Goal: Answer question/provide support: Share knowledge or assist other users

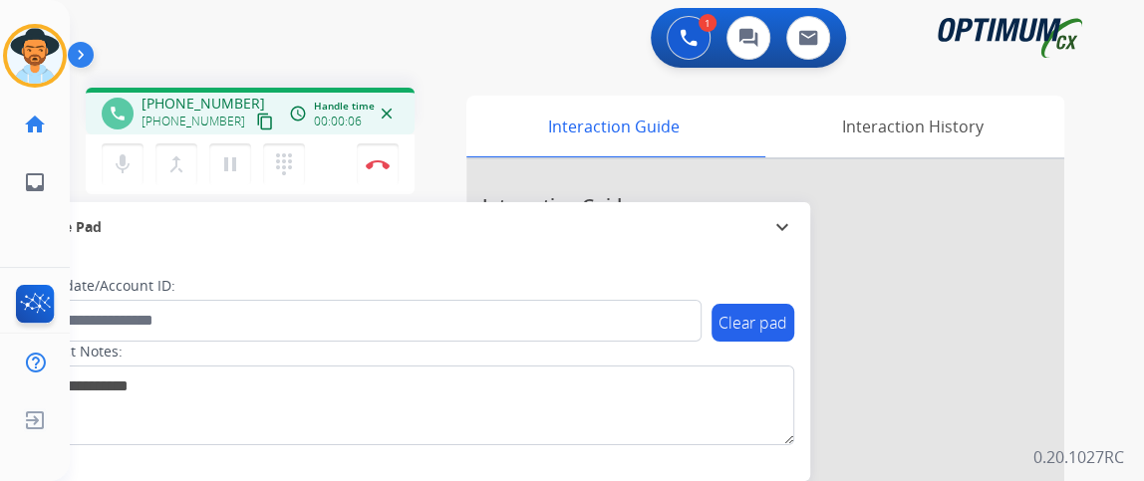
click at [256, 124] on mat-icon "content_copy" at bounding box center [265, 122] width 18 height 18
click at [136, 164] on button "mic Mute" at bounding box center [123, 164] width 42 height 42
click at [136, 164] on button "mic_off Mute" at bounding box center [123, 164] width 42 height 42
click at [131, 152] on mat-icon "mic" at bounding box center [123, 164] width 24 height 24
click at [104, 172] on button "mic_off Mute" at bounding box center [123, 164] width 42 height 42
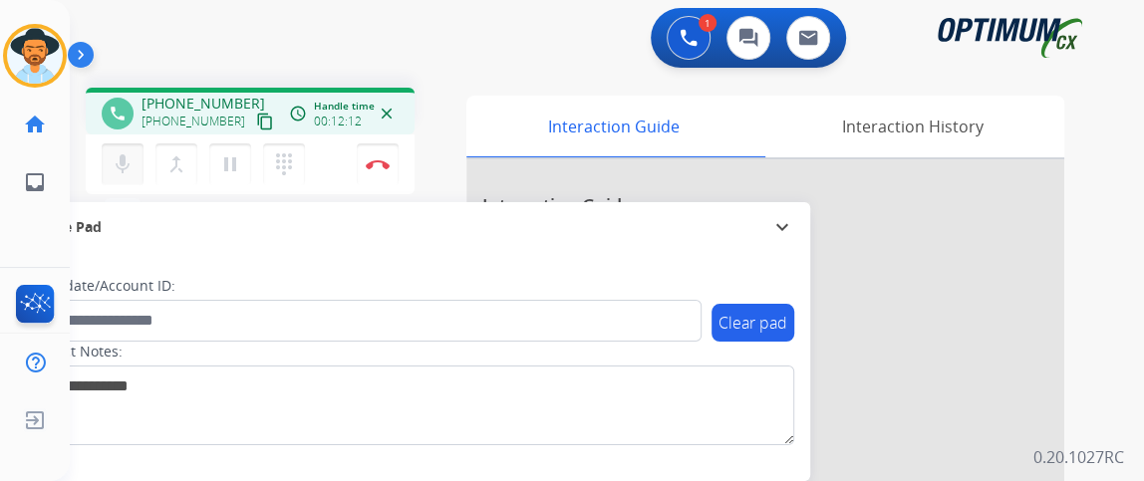
click at [122, 153] on mat-icon "mic" at bounding box center [123, 164] width 24 height 24
click at [138, 150] on button "mic_off Mute" at bounding box center [123, 164] width 42 height 42
click at [138, 171] on button "mic Mute" at bounding box center [123, 164] width 42 height 42
click at [138, 171] on button "mic_off Mute" at bounding box center [123, 164] width 42 height 42
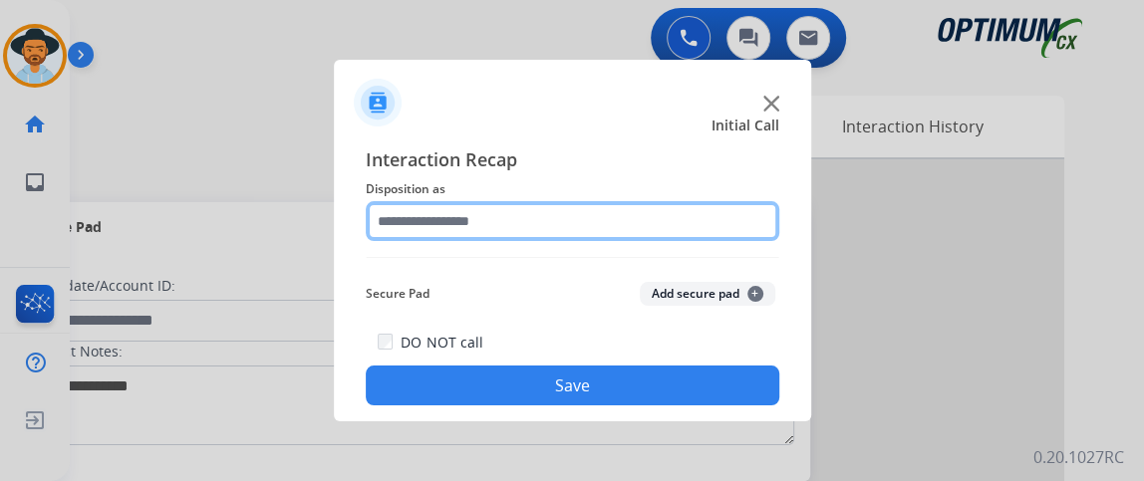
click at [600, 223] on input "text" at bounding box center [573, 221] width 414 height 40
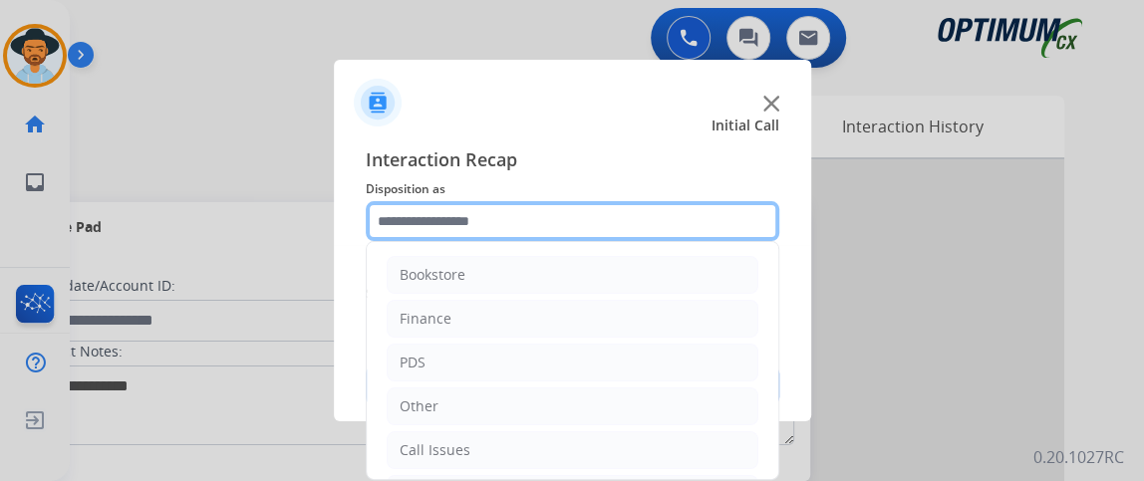
scroll to position [131, 0]
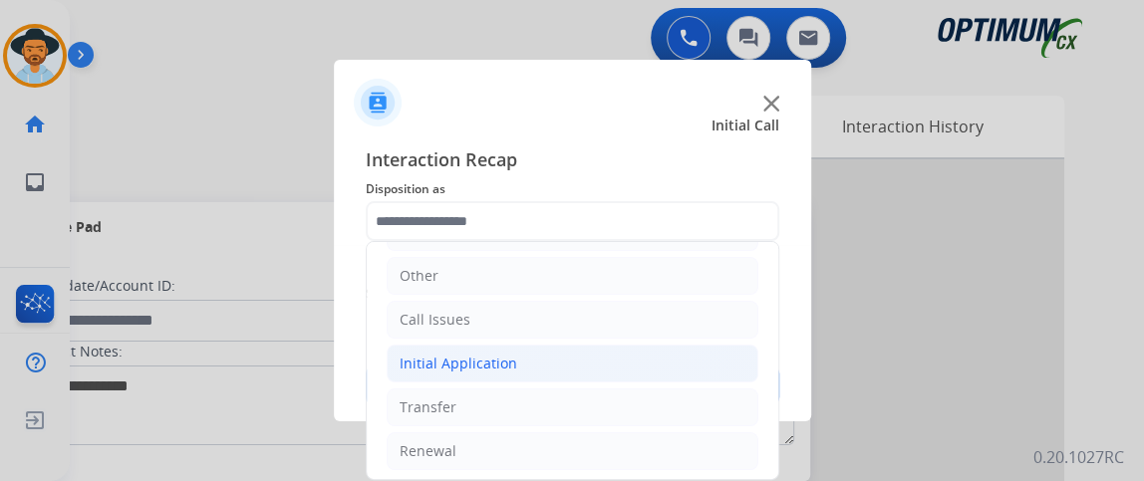
click at [637, 358] on li "Initial Application" at bounding box center [573, 364] width 372 height 38
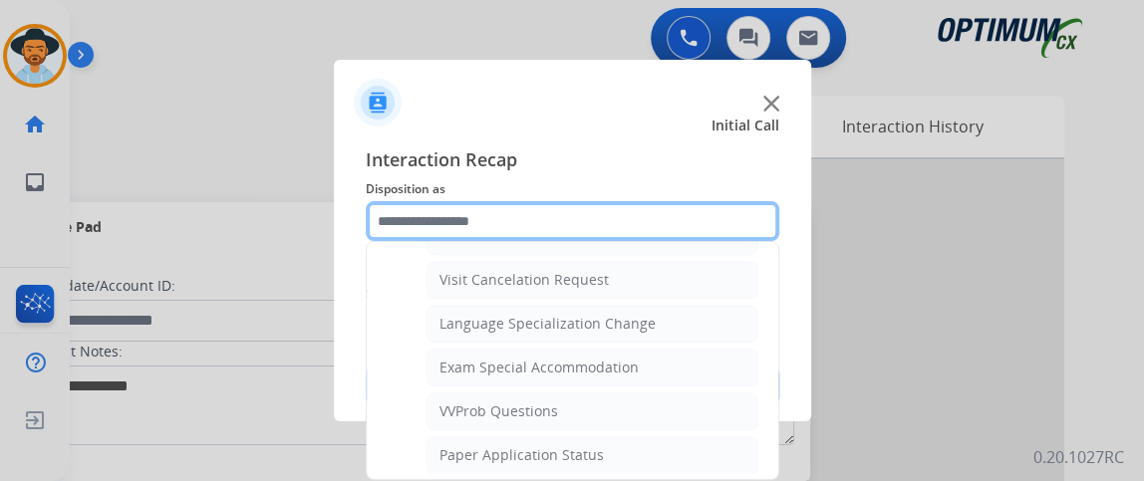
scroll to position [998, 0]
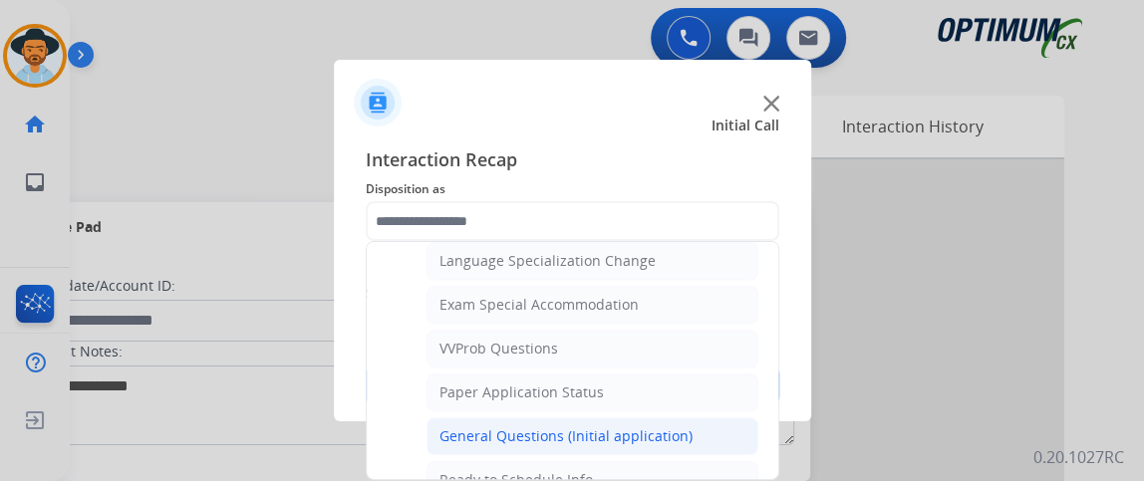
click at [724, 418] on li "General Questions (Initial application)" at bounding box center [592, 437] width 332 height 38
type input "**********"
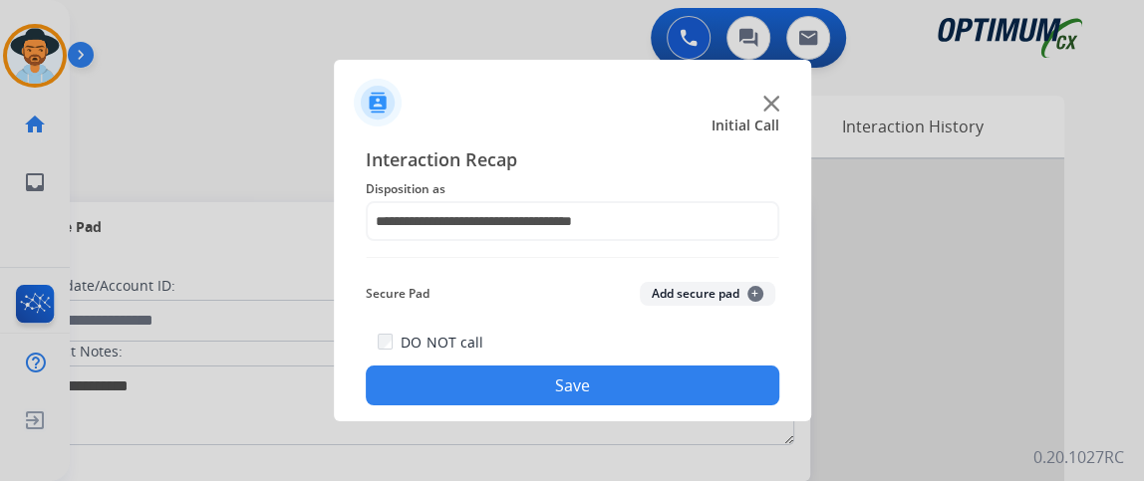
click at [724, 405] on button "Save" at bounding box center [573, 386] width 414 height 40
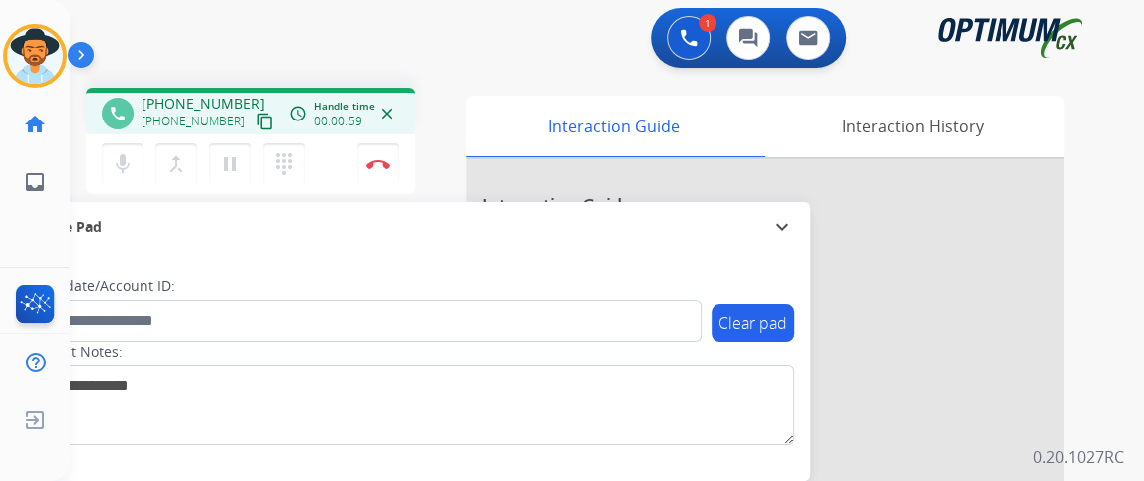
click at [256, 126] on mat-icon "content_copy" at bounding box center [265, 122] width 18 height 18
click at [133, 152] on mat-icon "mic" at bounding box center [123, 164] width 24 height 24
click at [133, 150] on button "mic Mute" at bounding box center [123, 164] width 42 height 42
click at [133, 150] on button "mic_off Mute" at bounding box center [123, 164] width 42 height 42
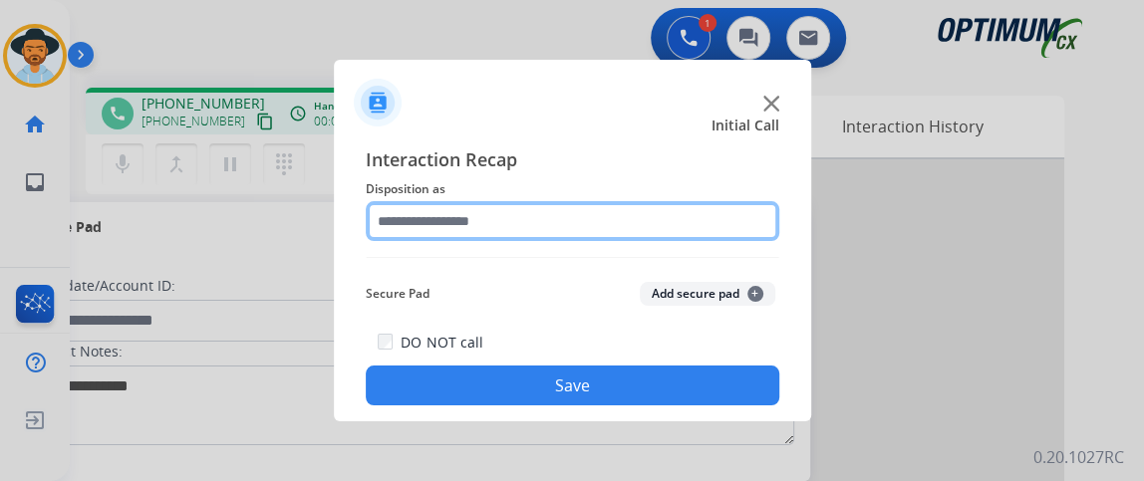
click at [510, 232] on input "text" at bounding box center [573, 221] width 414 height 40
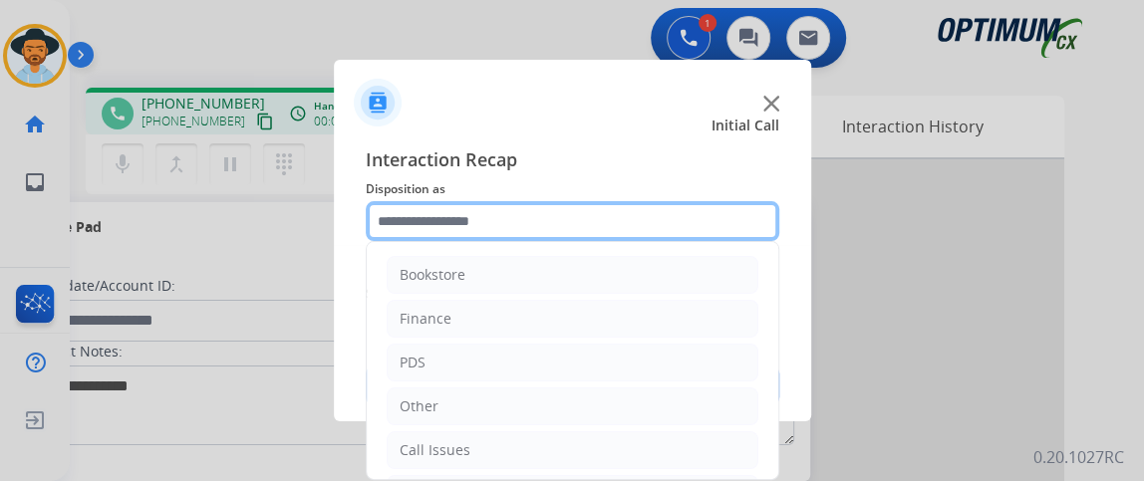
scroll to position [131, 0]
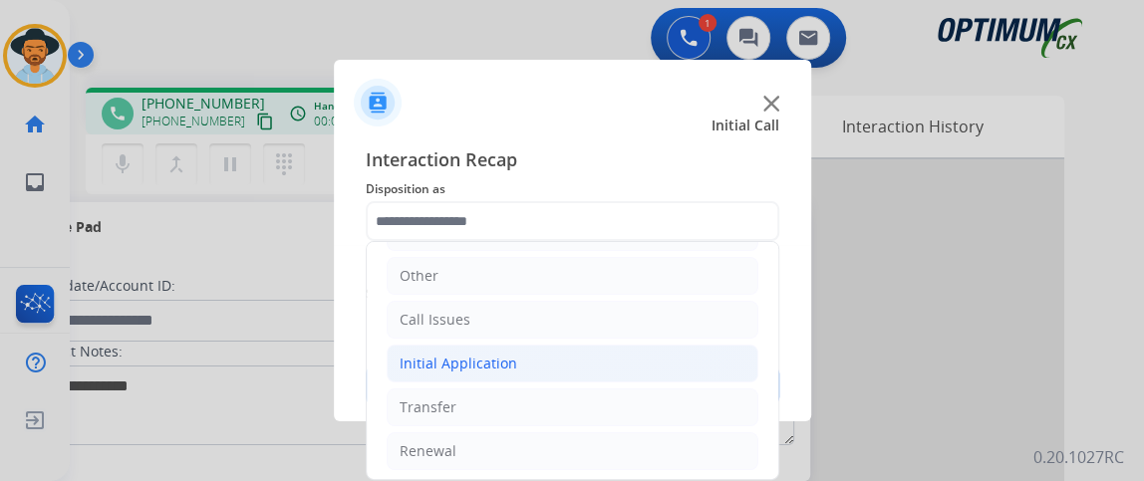
click at [678, 374] on li "Initial Application" at bounding box center [573, 364] width 372 height 38
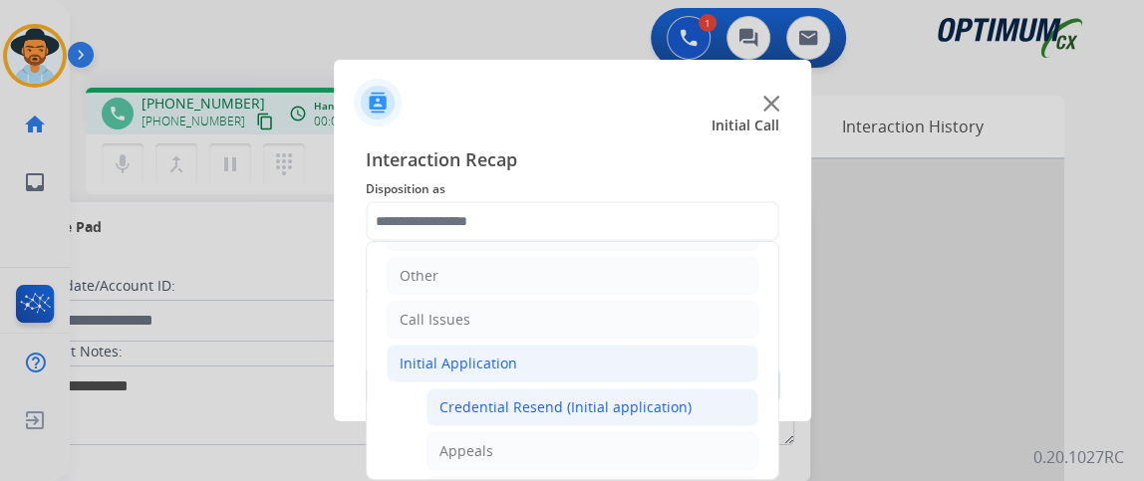
click at [677, 414] on li "Credential Resend (Initial application)" at bounding box center [592, 408] width 332 height 38
type input "**********"
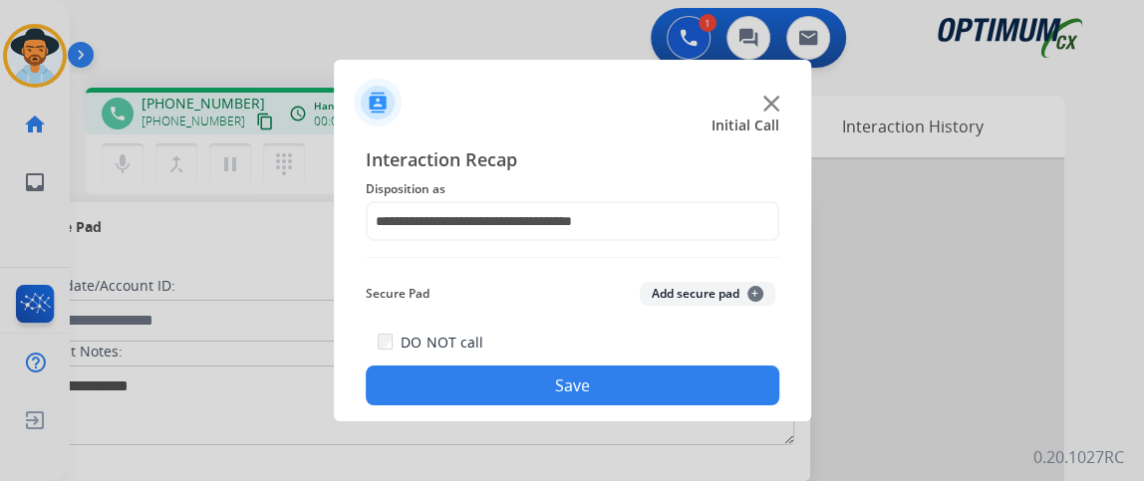
click at [668, 395] on button "Save" at bounding box center [573, 386] width 414 height 40
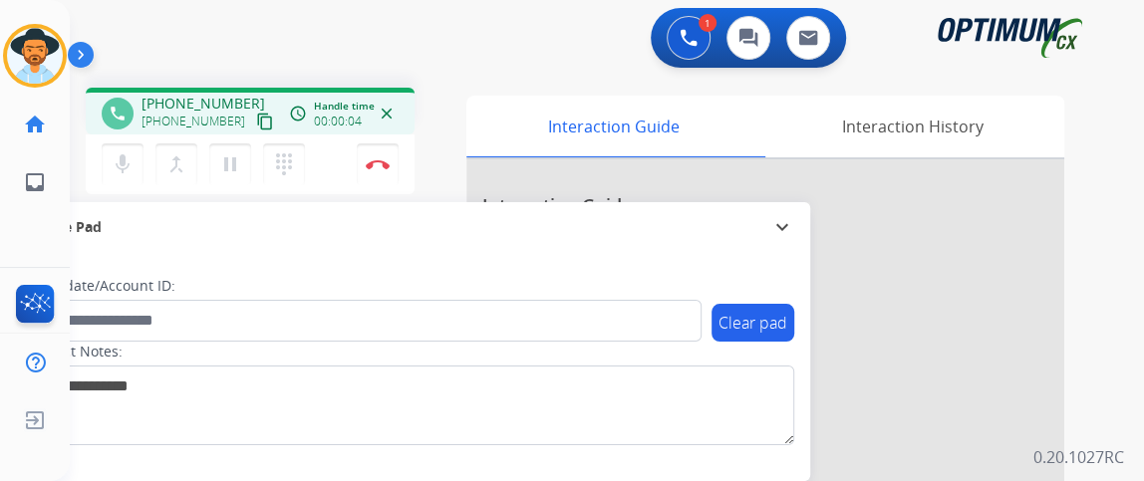
click at [256, 113] on mat-icon "content_copy" at bounding box center [265, 122] width 18 height 18
click at [253, 110] on button "content_copy" at bounding box center [265, 122] width 24 height 24
click at [256, 116] on mat-icon "content_copy" at bounding box center [265, 122] width 18 height 18
click at [125, 168] on mat-icon "mic" at bounding box center [123, 164] width 24 height 24
click at [125, 168] on mat-icon "mic_off" at bounding box center [123, 164] width 24 height 24
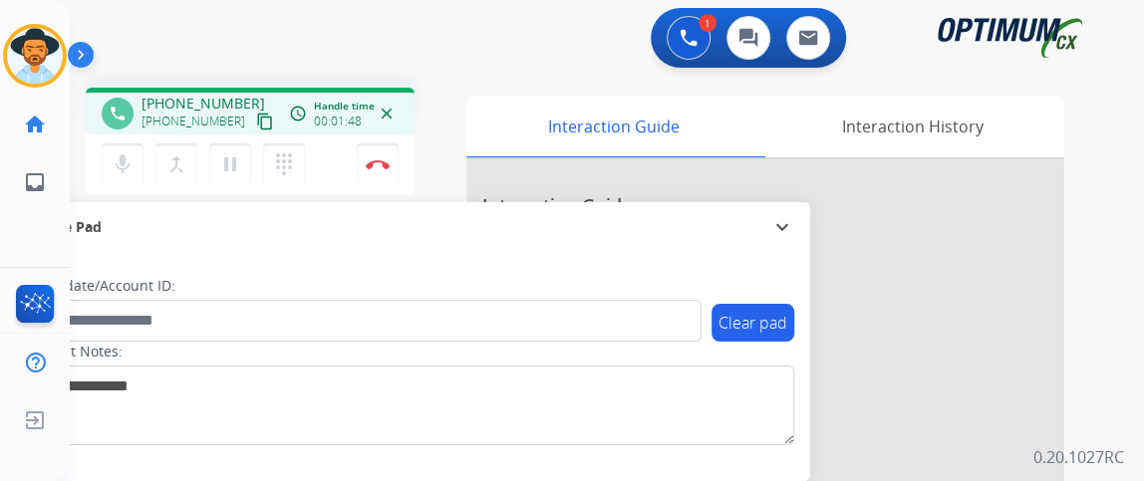
click at [256, 123] on mat-icon "content_copy" at bounding box center [265, 122] width 18 height 18
click at [133, 154] on mat-icon "mic" at bounding box center [123, 164] width 24 height 24
click at [133, 154] on mat-icon "mic_off" at bounding box center [123, 164] width 24 height 24
click at [368, 153] on button "Disconnect" at bounding box center [378, 164] width 42 height 42
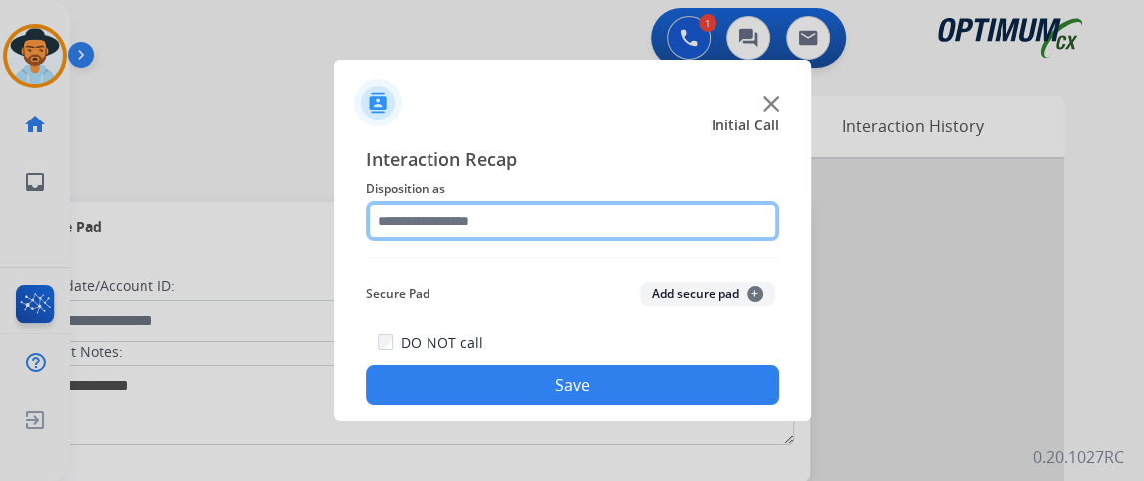
click at [518, 229] on input "text" at bounding box center [573, 221] width 414 height 40
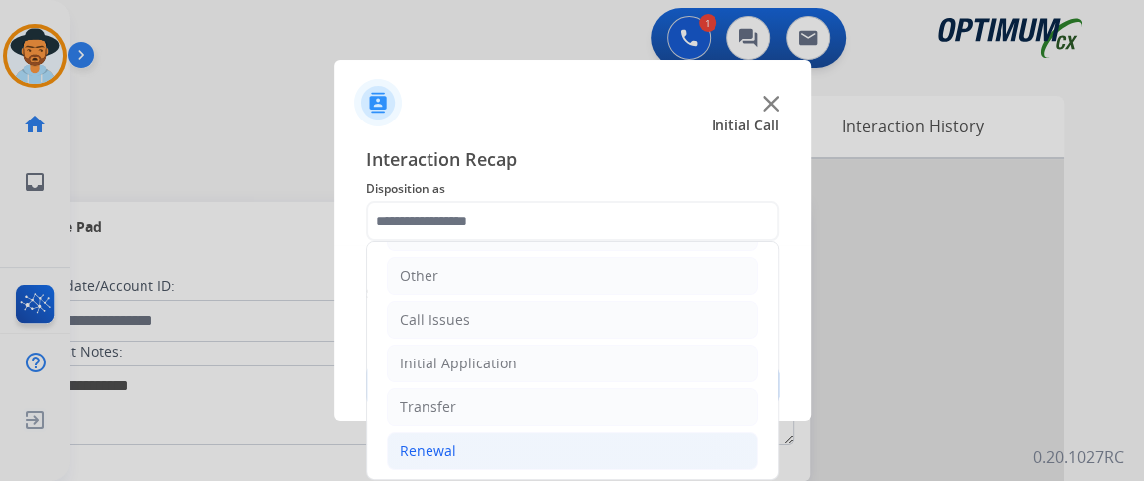
click at [660, 446] on li "Renewal" at bounding box center [573, 451] width 372 height 38
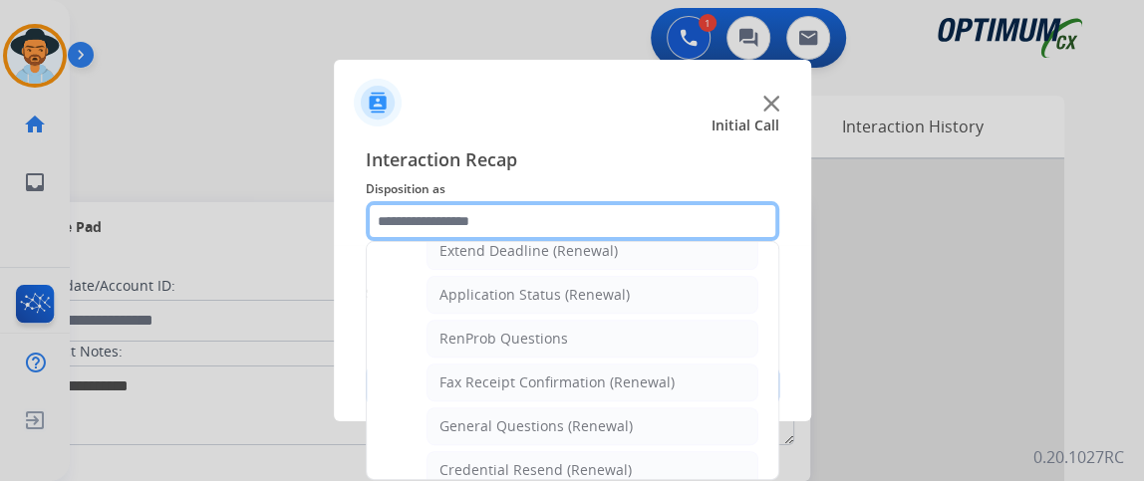
scroll to position [442, 0]
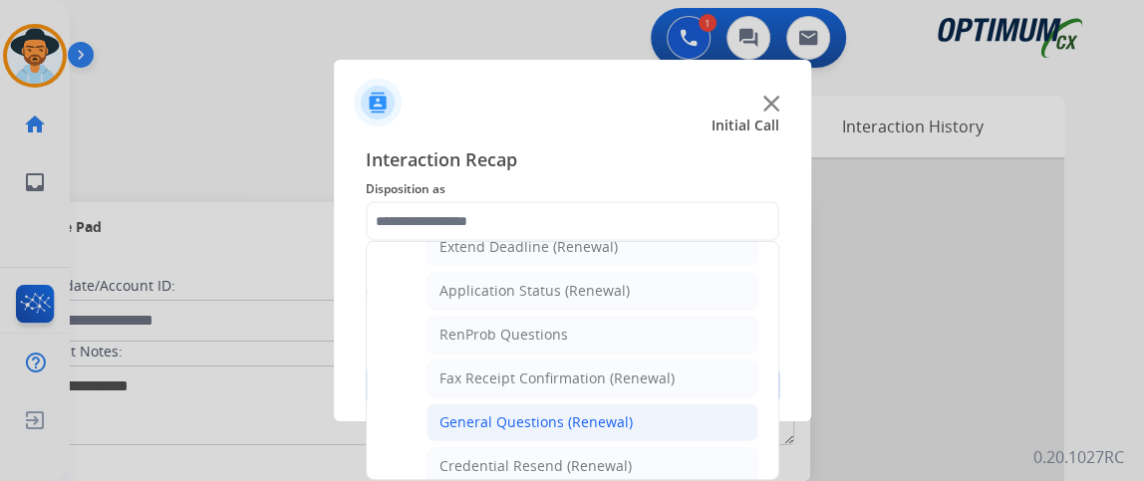
click at [700, 405] on li "General Questions (Renewal)" at bounding box center [592, 423] width 332 height 38
type input "**********"
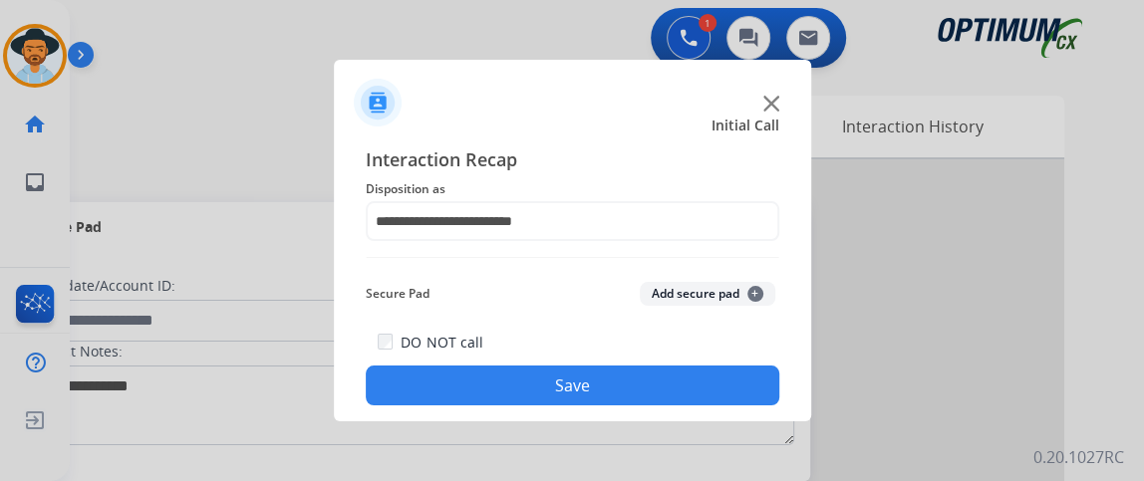
click at [692, 383] on button "Save" at bounding box center [573, 386] width 414 height 40
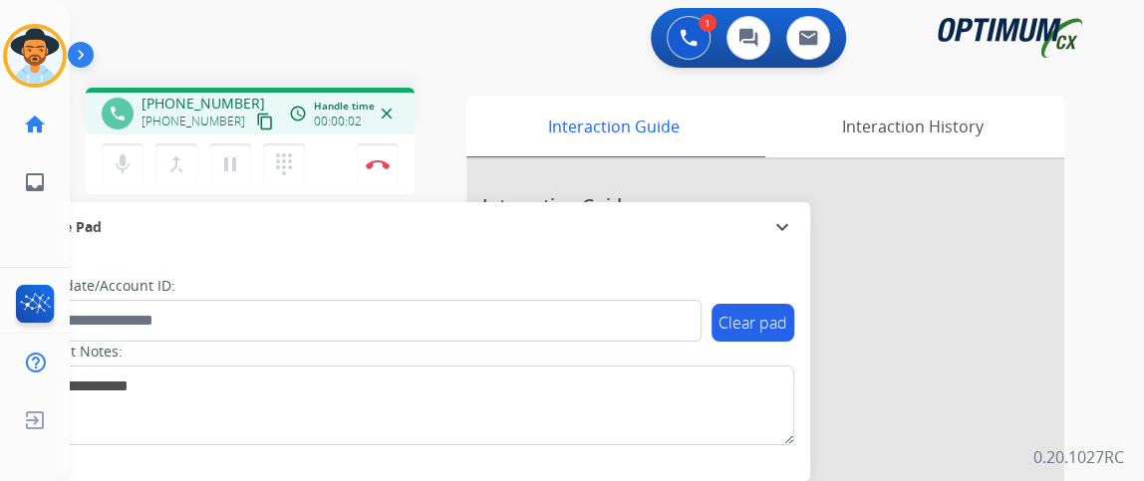
click at [256, 115] on mat-icon "content_copy" at bounding box center [265, 122] width 18 height 18
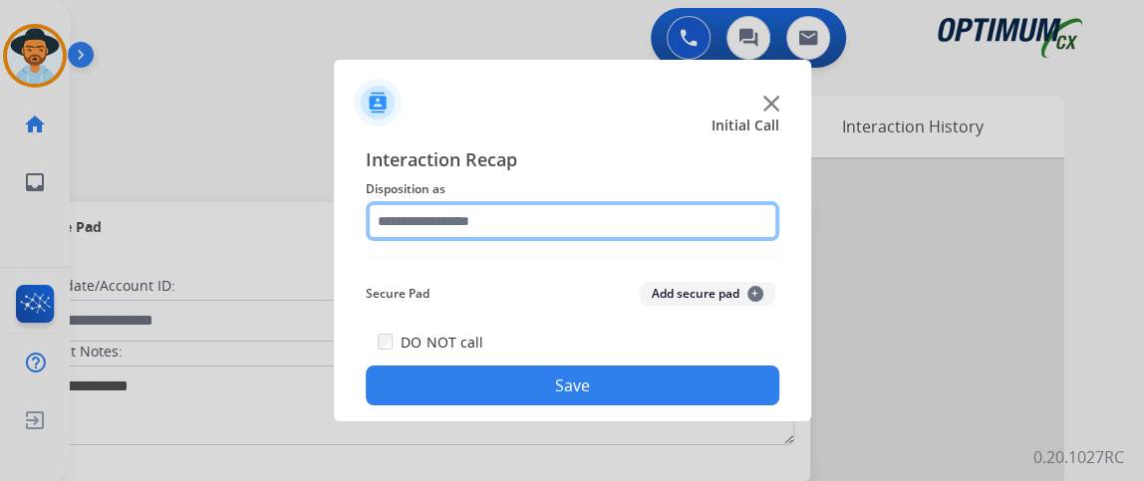
click at [541, 229] on input "text" at bounding box center [573, 221] width 414 height 40
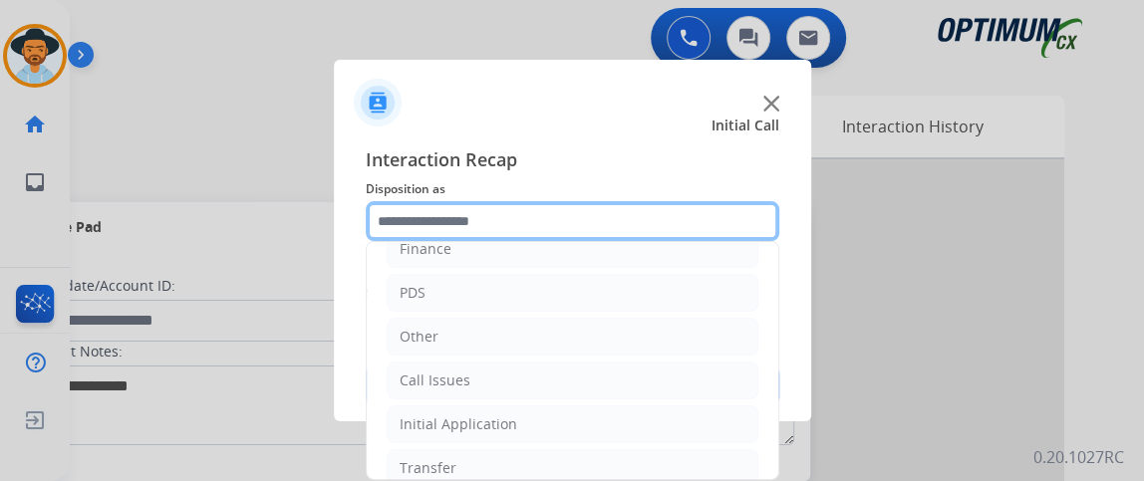
scroll to position [131, 0]
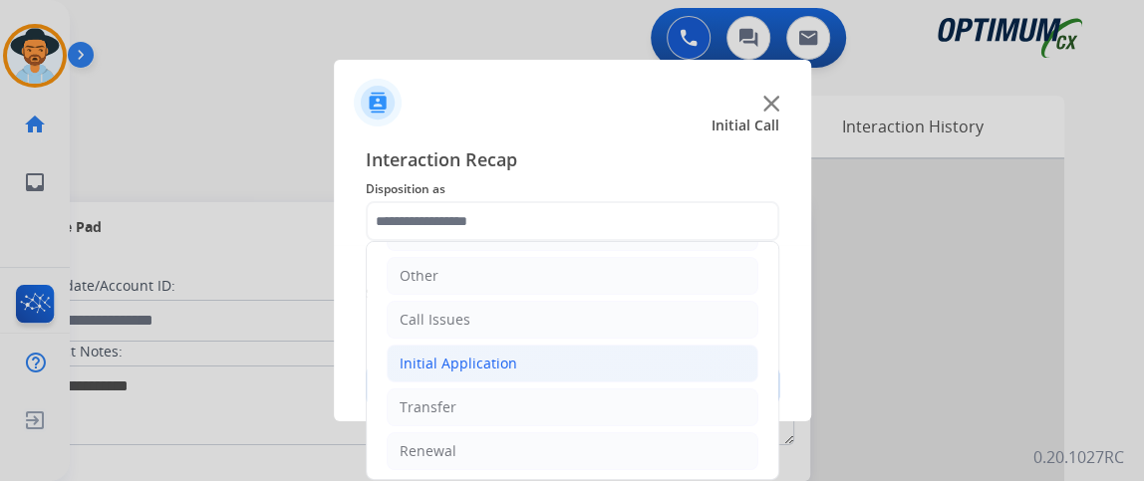
click at [633, 357] on li "Initial Application" at bounding box center [573, 364] width 372 height 38
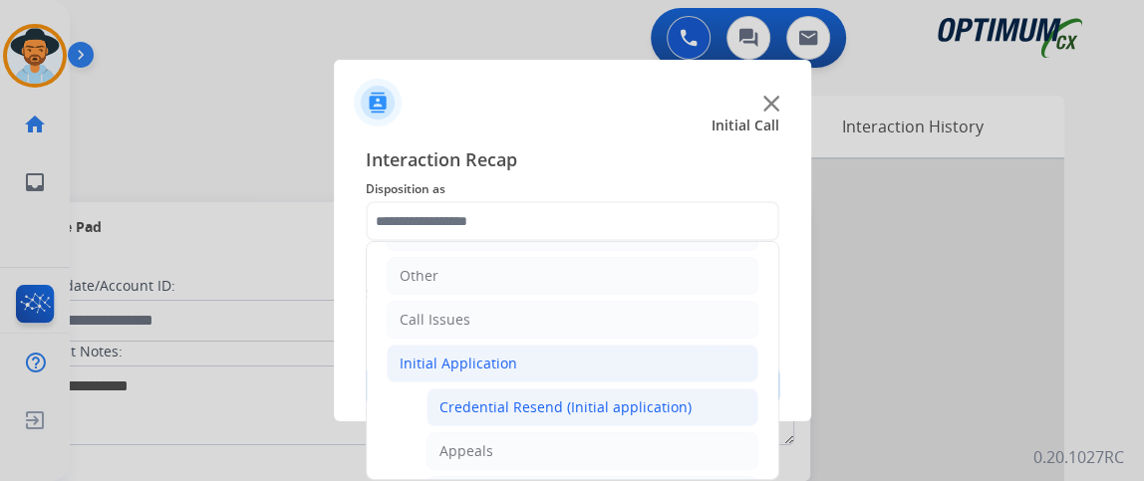
click at [639, 404] on div "Credential Resend (Initial application)" at bounding box center [565, 408] width 252 height 20
click at [639, 404] on button "Save" at bounding box center [573, 386] width 414 height 40
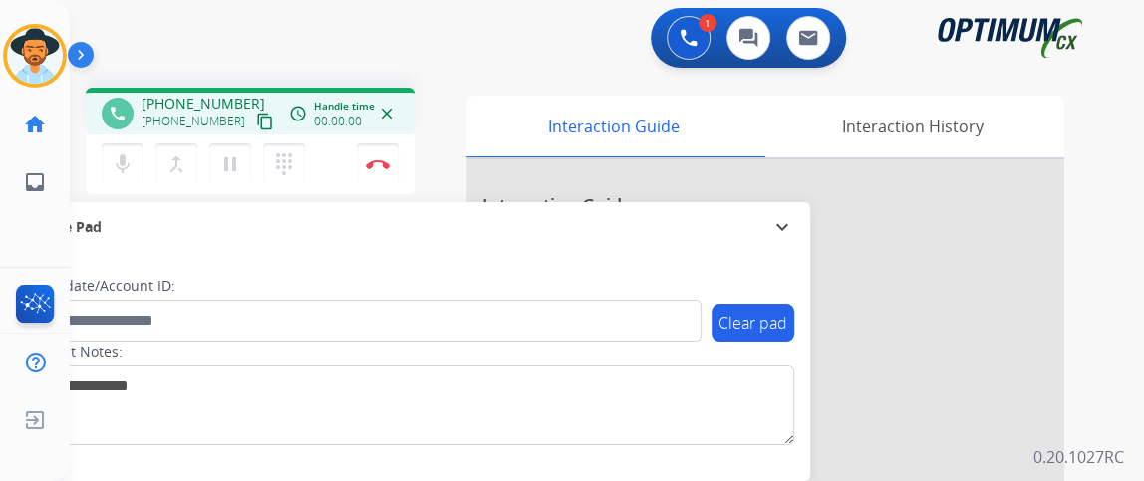
click at [256, 127] on mat-icon "content_copy" at bounding box center [265, 122] width 18 height 18
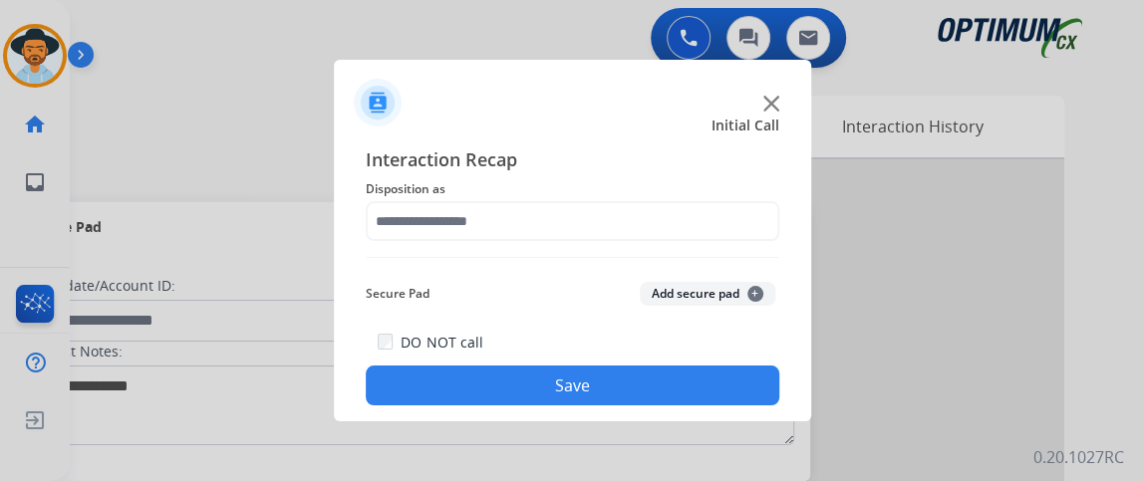
click at [477, 181] on span "Disposition as" at bounding box center [573, 189] width 414 height 24
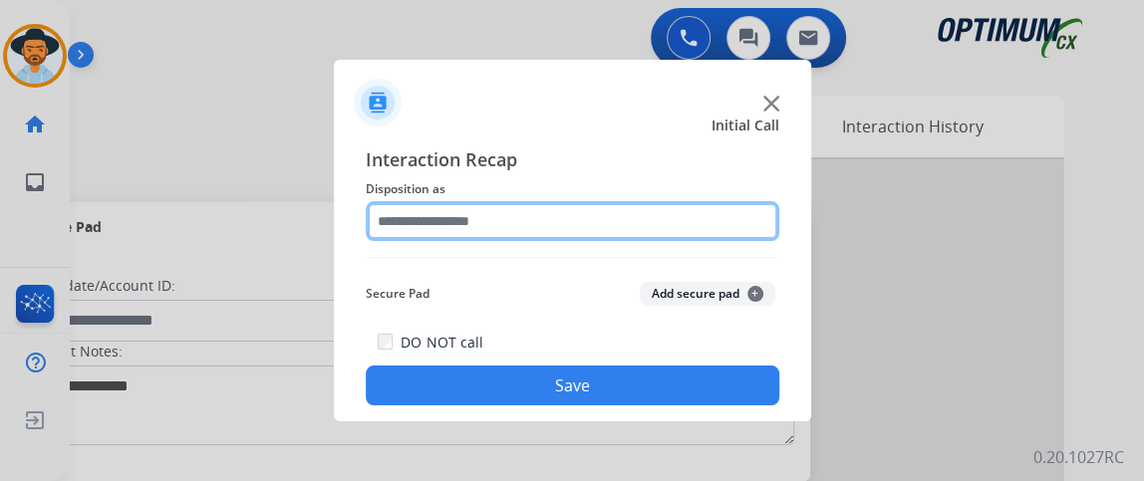
click at [492, 219] on input "text" at bounding box center [573, 221] width 414 height 40
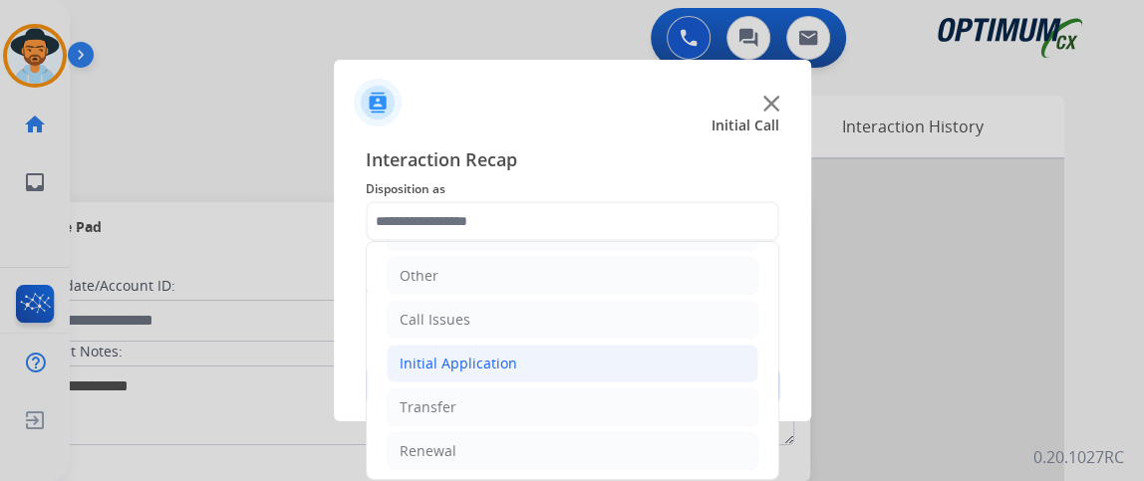
click at [641, 361] on li "Initial Application" at bounding box center [573, 364] width 372 height 38
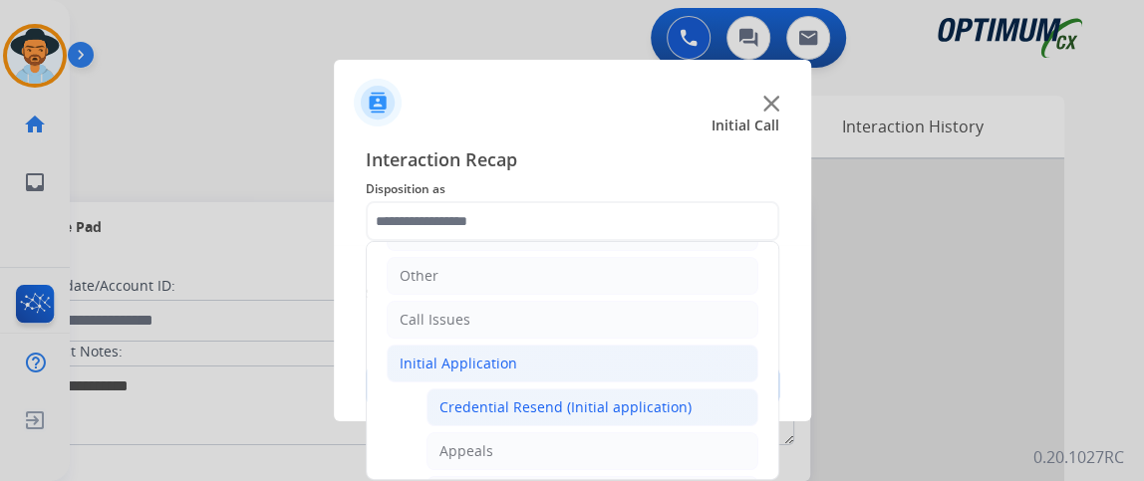
click at [639, 398] on div "Credential Resend (Initial application)" at bounding box center [565, 408] width 252 height 20
type input "**********"
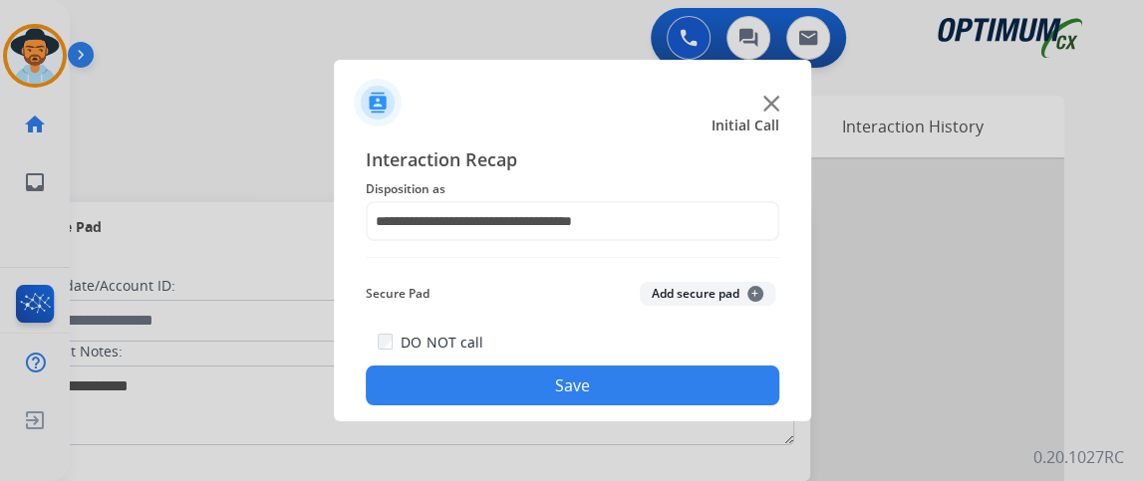
click at [639, 398] on button "Save" at bounding box center [573, 386] width 414 height 40
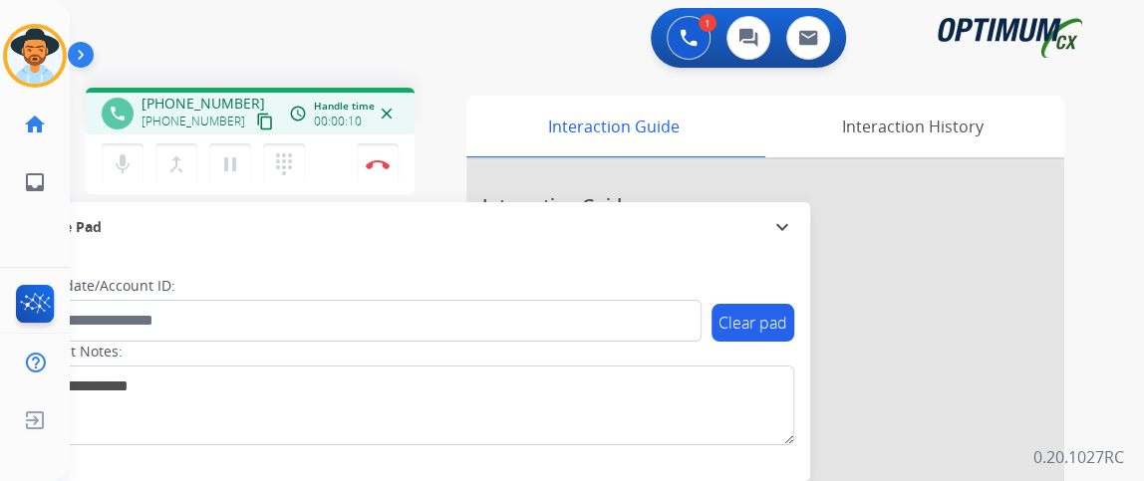
click at [242, 133] on div "phone +14103400699 +14103400699 content_copy access_time Call metrics Queue 00:…" at bounding box center [250, 111] width 329 height 47
click at [256, 117] on mat-icon "content_copy" at bounding box center [265, 122] width 18 height 18
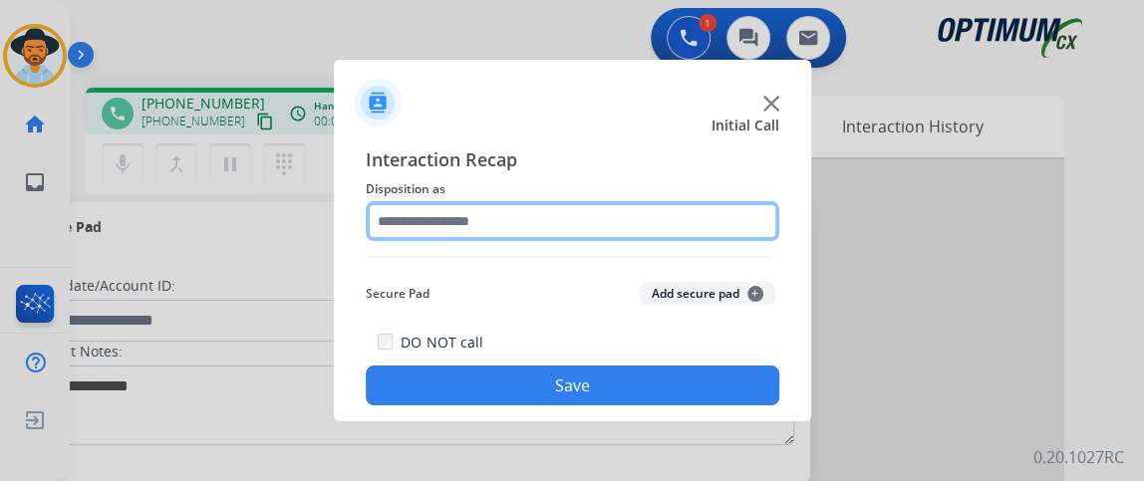
click at [533, 232] on input "text" at bounding box center [573, 221] width 414 height 40
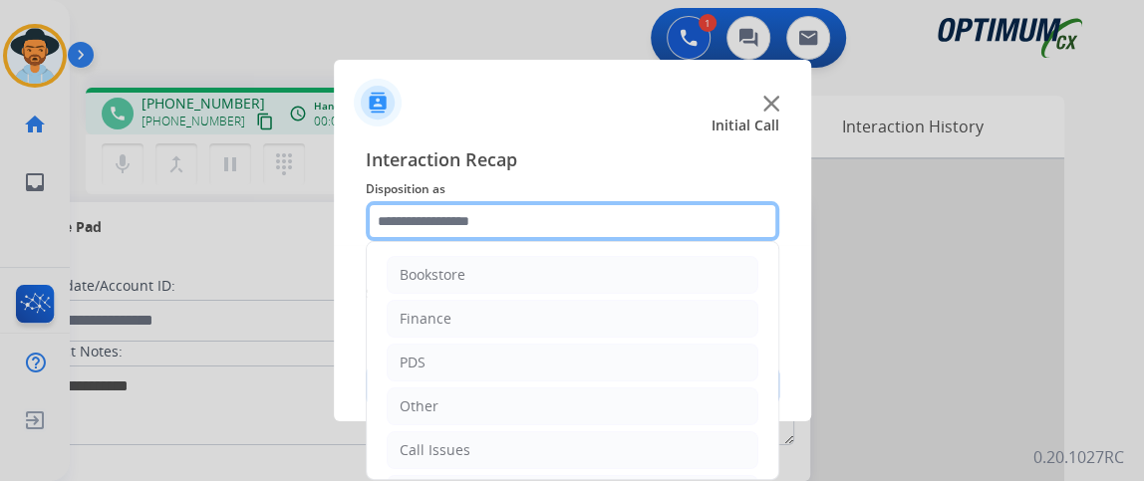
scroll to position [131, 0]
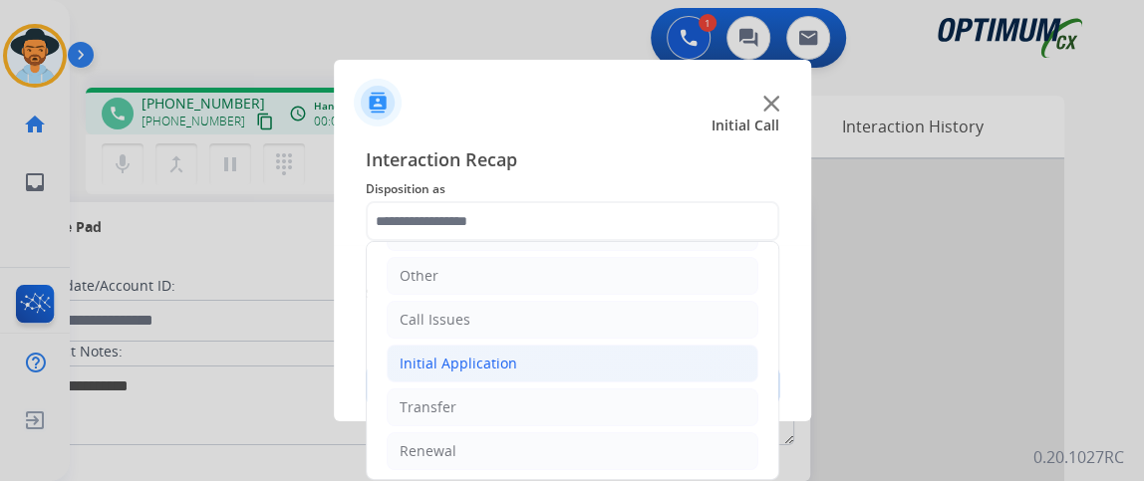
click at [671, 355] on li "Initial Application" at bounding box center [573, 364] width 372 height 38
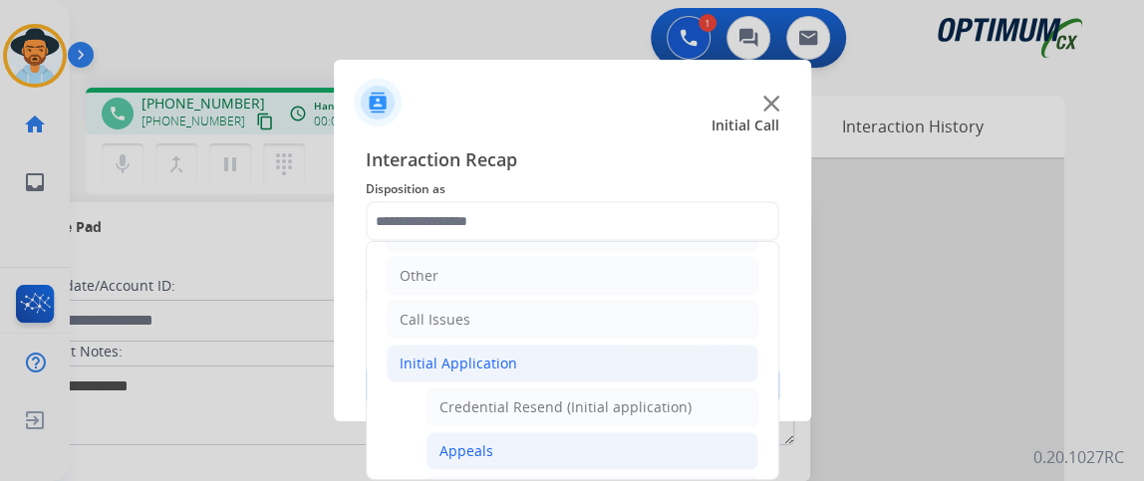
click at [623, 438] on li "Appeals" at bounding box center [592, 451] width 332 height 38
type input "*******"
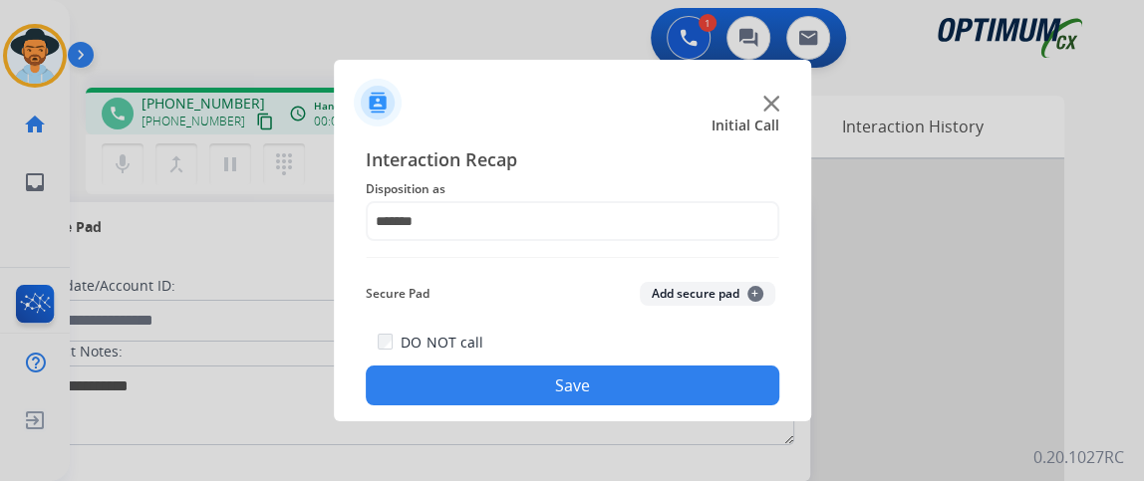
click at [613, 386] on button "Save" at bounding box center [573, 386] width 414 height 40
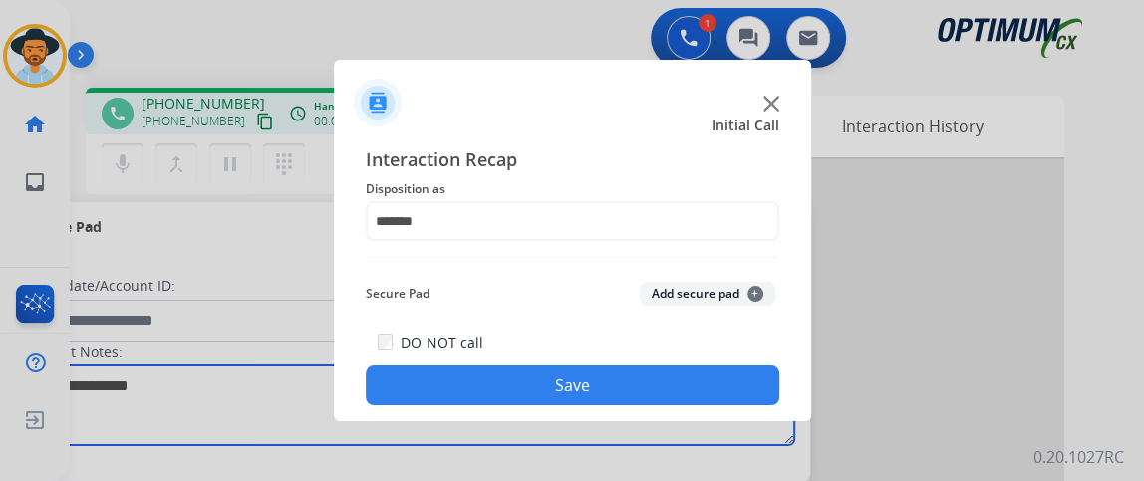
click at [612, 385] on textarea at bounding box center [409, 406] width 769 height 80
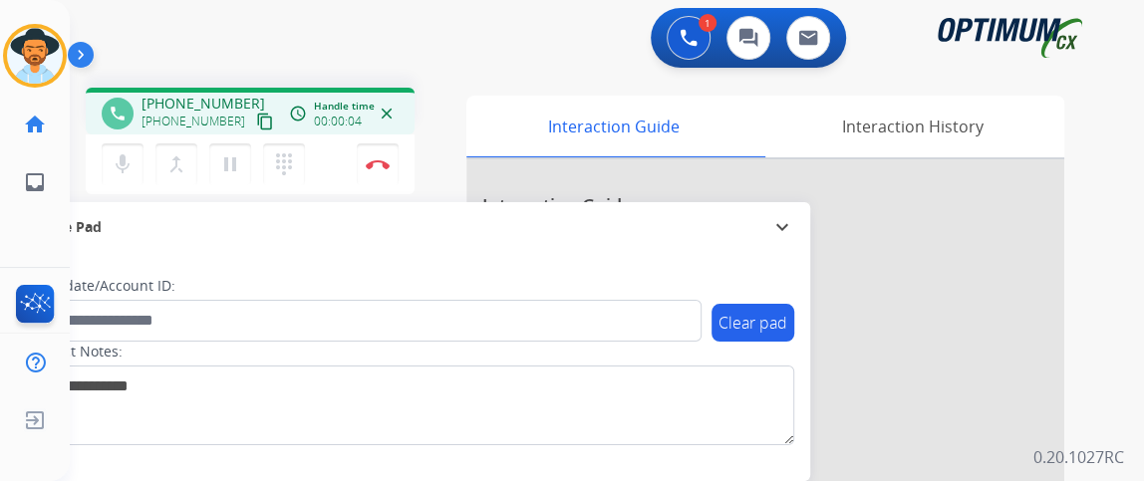
click at [256, 127] on mat-icon "content_copy" at bounding box center [265, 122] width 18 height 18
click at [103, 166] on button "mic Mute" at bounding box center [123, 164] width 42 height 42
click at [103, 166] on button "mic_off Mute" at bounding box center [123, 164] width 42 height 42
click at [90, 162] on div "mic Mute merge_type Bridge pause Hold dialpad Dialpad Disconnect" at bounding box center [250, 165] width 329 height 60
click at [90, 161] on div "mic Mute merge_type Bridge pause Hold dialpad Dialpad Disconnect" at bounding box center [250, 165] width 329 height 60
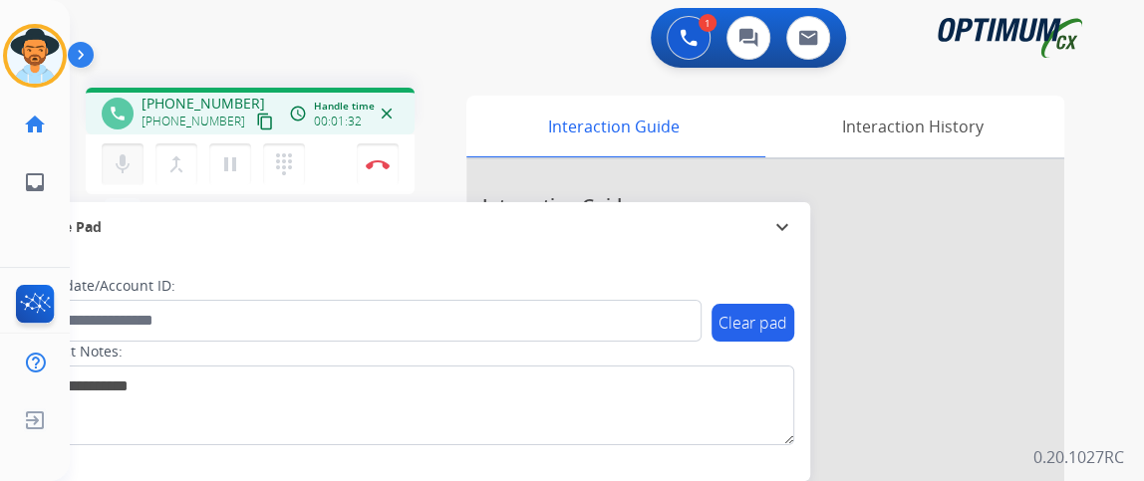
click at [114, 163] on mat-icon "mic" at bounding box center [123, 164] width 24 height 24
drag, startPoint x: 114, startPoint y: 163, endPoint x: 381, endPoint y: 222, distance: 273.4
click at [381, 222] on div "phone [PHONE_NUMBER] [PHONE_NUMBER] content_copy access_time Call metrics Queue…" at bounding box center [583, 487] width 1026 height 831
click at [140, 159] on button "mic_off Mute" at bounding box center [123, 164] width 42 height 42
click at [140, 159] on button "mic Mute" at bounding box center [123, 164] width 42 height 42
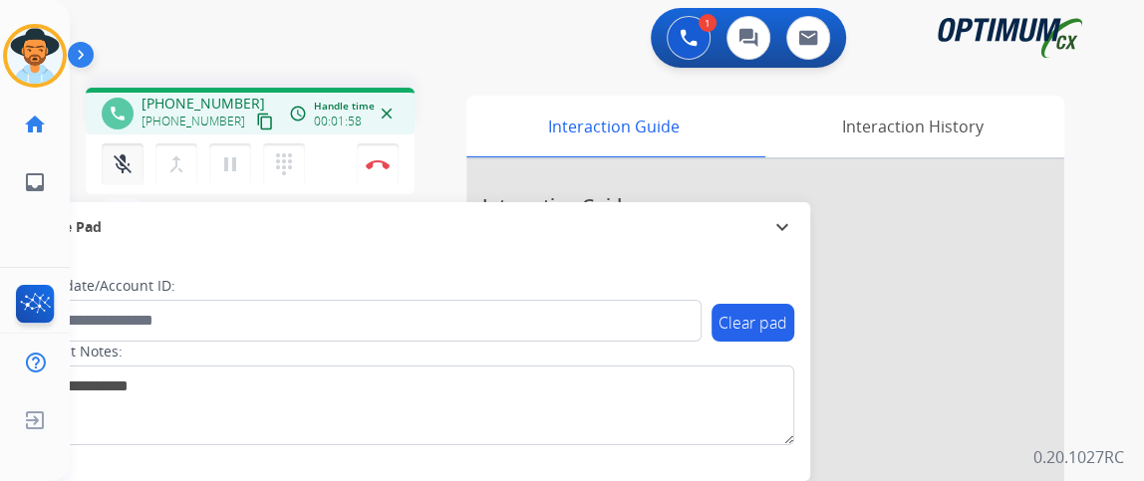
click at [140, 159] on button "mic_off Mute" at bounding box center [123, 164] width 42 height 42
click at [373, 148] on button "Disconnect" at bounding box center [378, 164] width 42 height 42
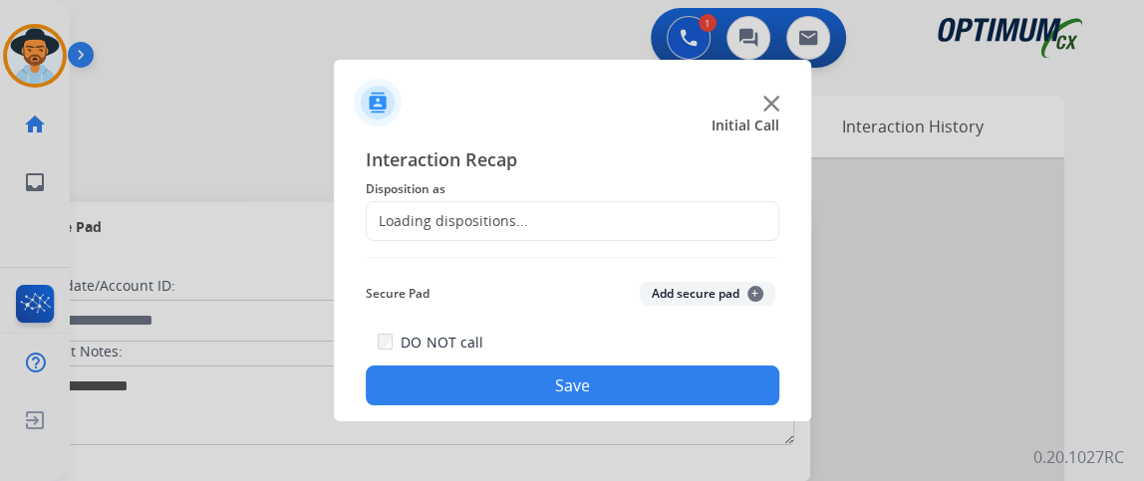
click at [637, 220] on div "Loading dispositions..." at bounding box center [573, 221] width 414 height 40
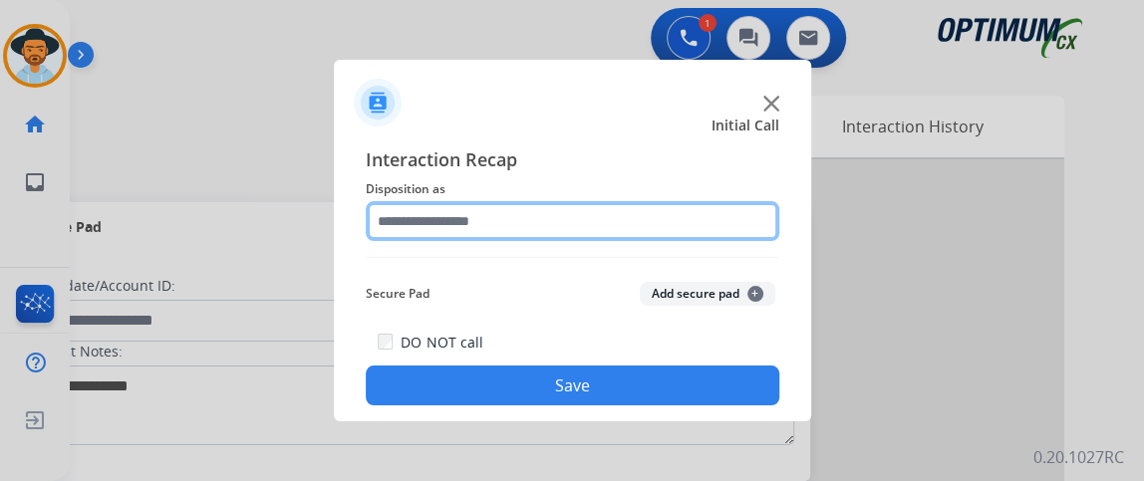
click at [692, 230] on input "text" at bounding box center [573, 221] width 414 height 40
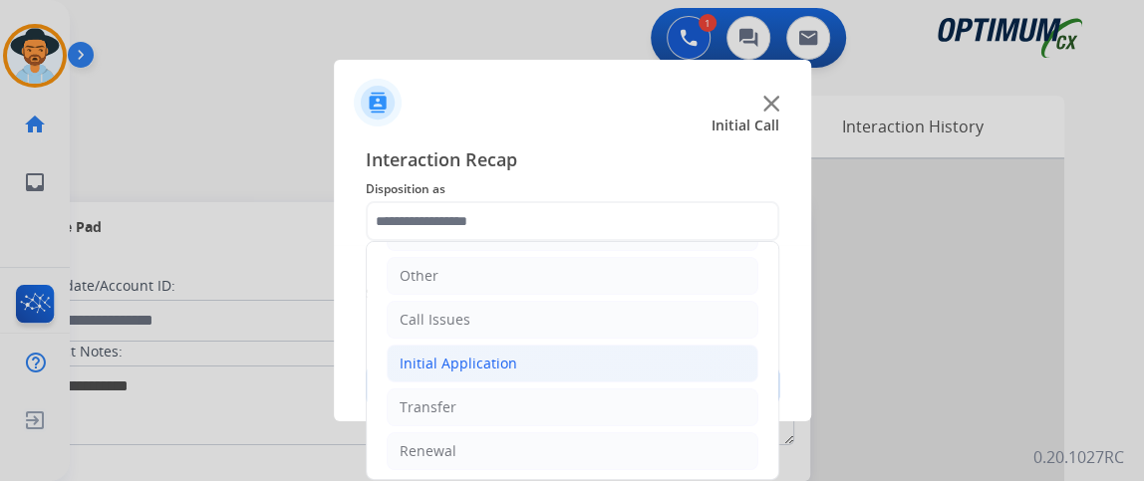
click at [714, 345] on li "Initial Application" at bounding box center [573, 364] width 372 height 38
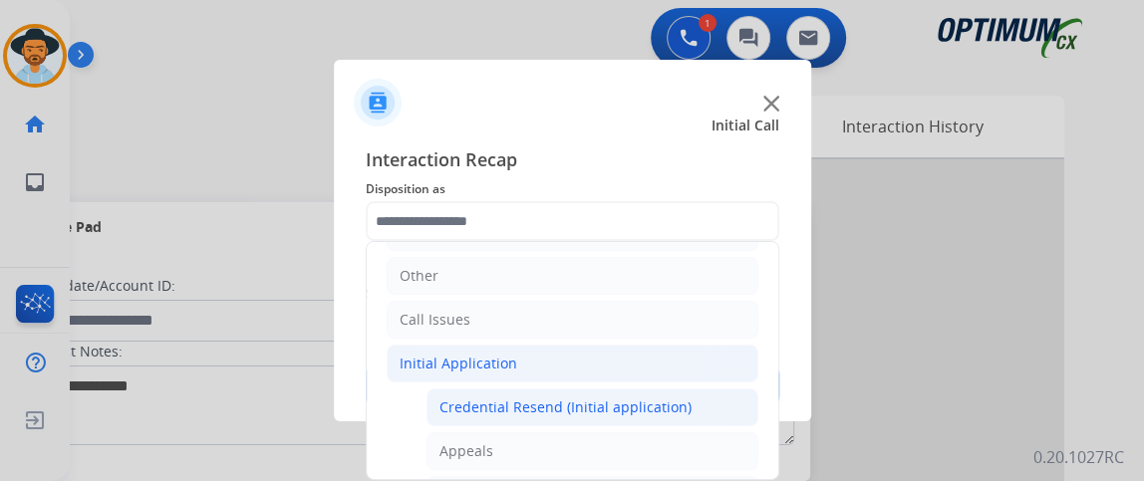
click at [701, 392] on li "Credential Resend (Initial application)" at bounding box center [592, 408] width 332 height 38
type input "**********"
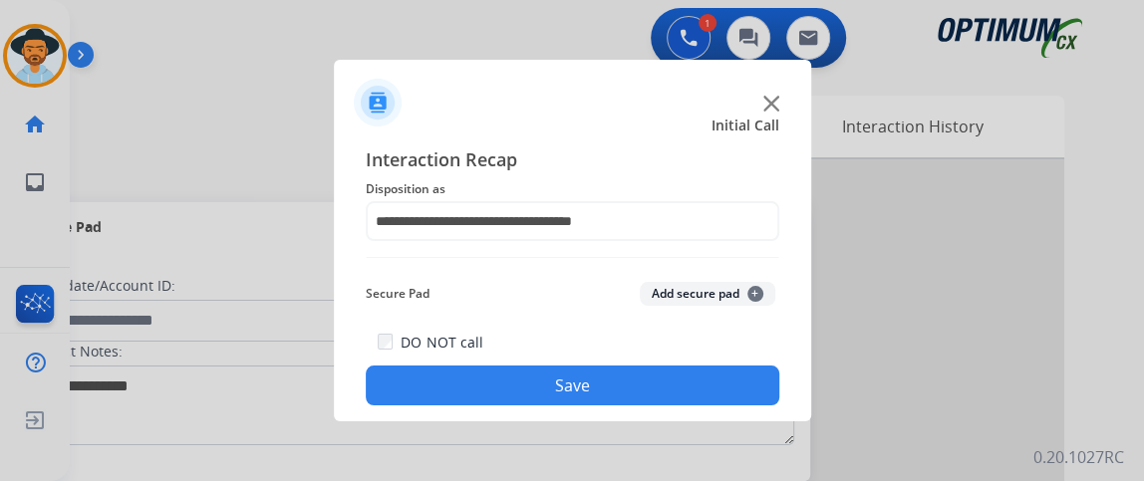
click at [700, 393] on button "Save" at bounding box center [573, 386] width 414 height 40
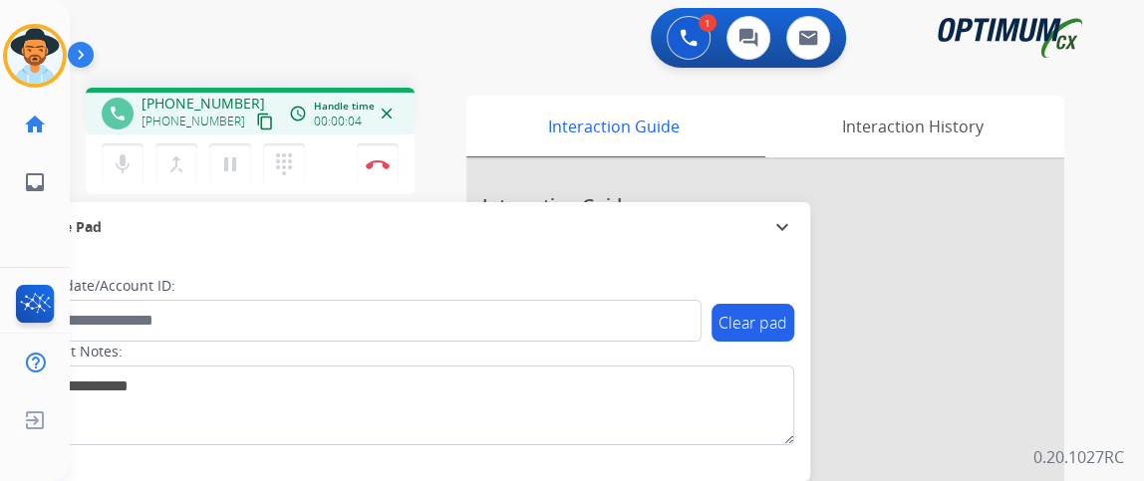
click at [256, 121] on mat-icon "content_copy" at bounding box center [265, 122] width 18 height 18
click at [135, 153] on button "mic Mute" at bounding box center [123, 164] width 42 height 42
click at [135, 153] on button "mic_off Mute" at bounding box center [123, 164] width 42 height 42
click at [370, 166] on img at bounding box center [378, 164] width 24 height 10
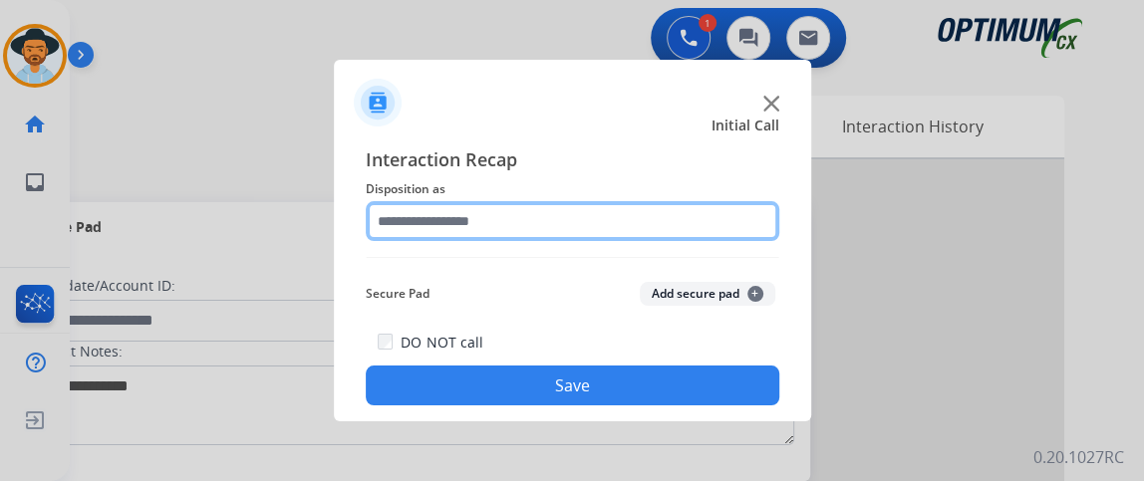
click at [675, 221] on input "text" at bounding box center [573, 221] width 414 height 40
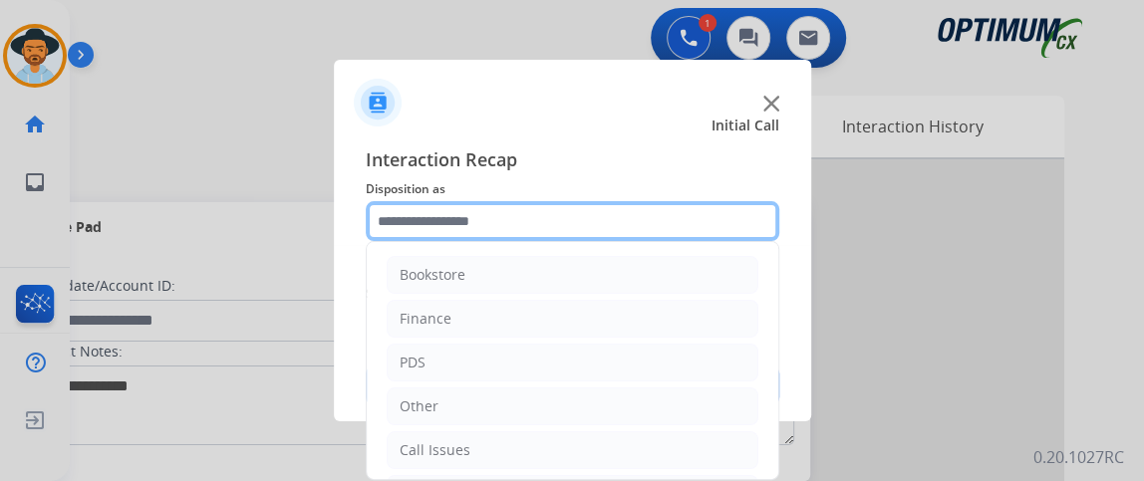
click at [675, 221] on input "text" at bounding box center [573, 221] width 414 height 40
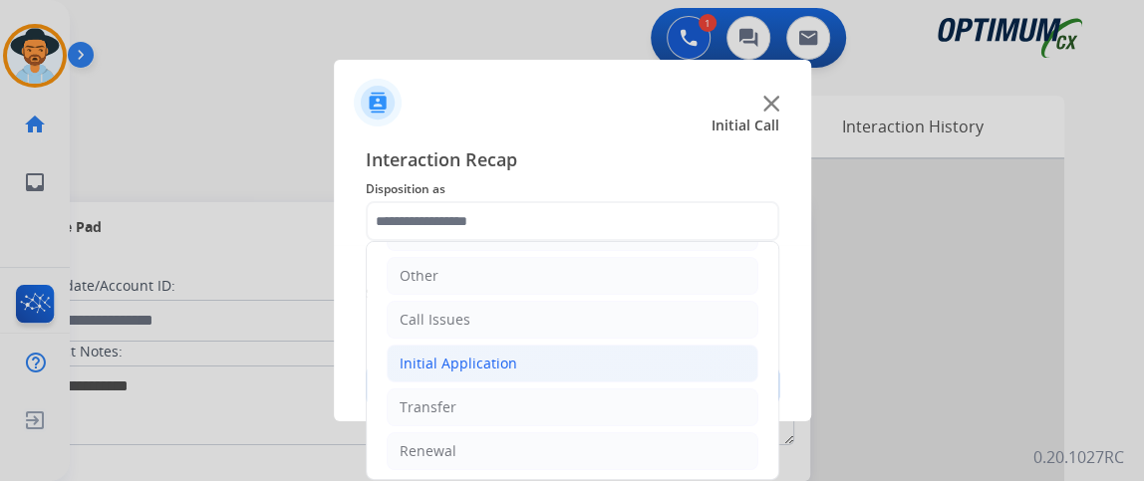
click at [672, 363] on li "Initial Application" at bounding box center [573, 364] width 372 height 38
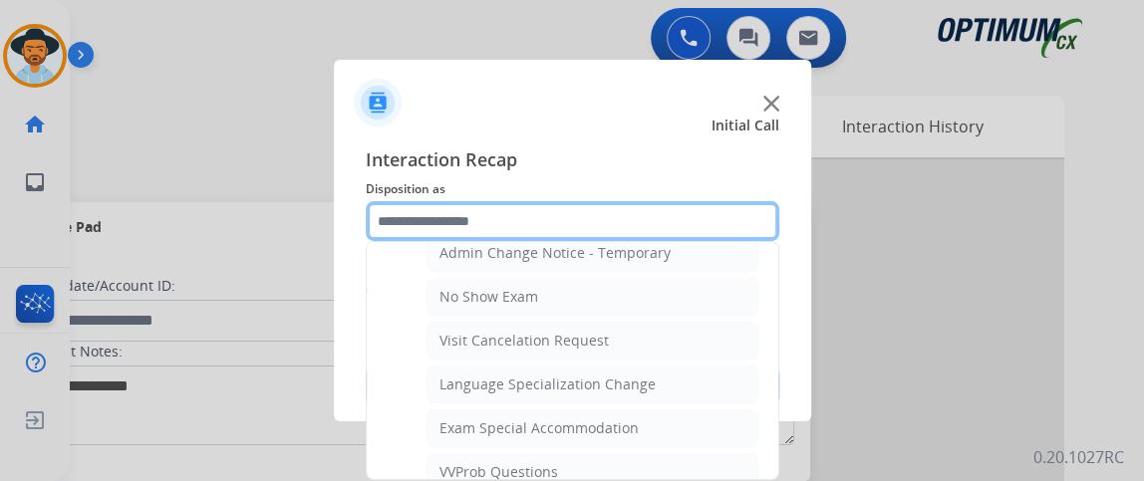
scroll to position [1007, 0]
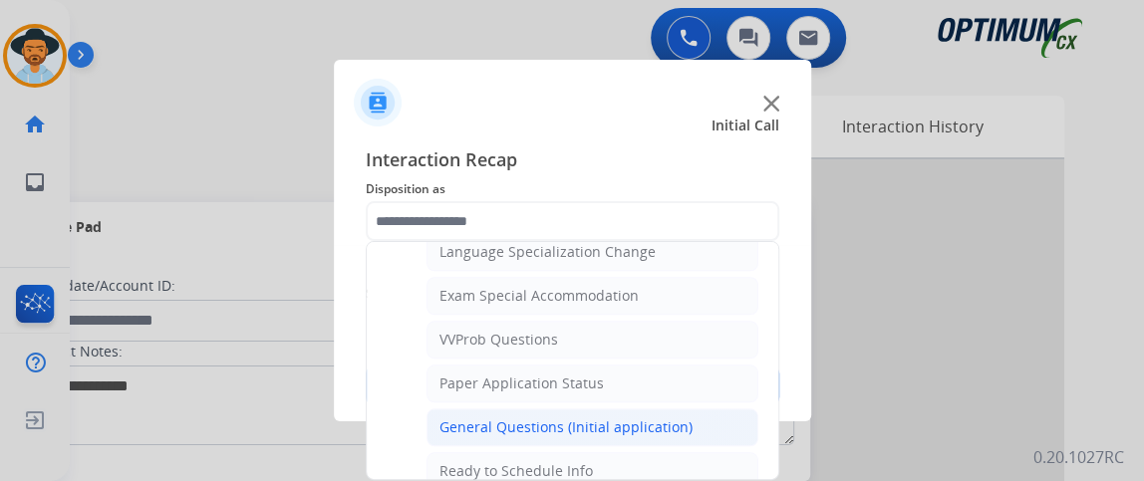
click at [705, 411] on li "General Questions (Initial application)" at bounding box center [592, 428] width 332 height 38
type input "**********"
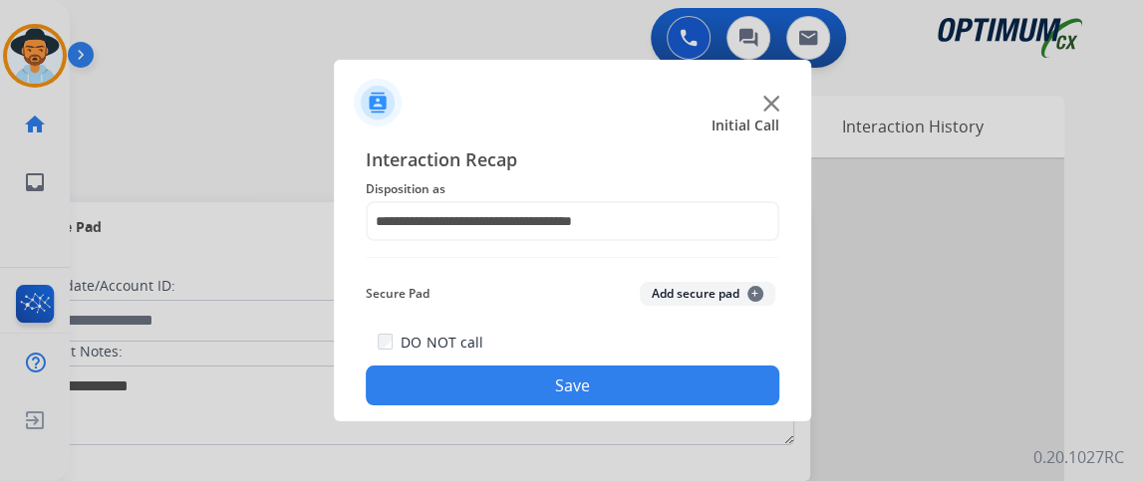
click at [705, 398] on button "Save" at bounding box center [573, 386] width 414 height 40
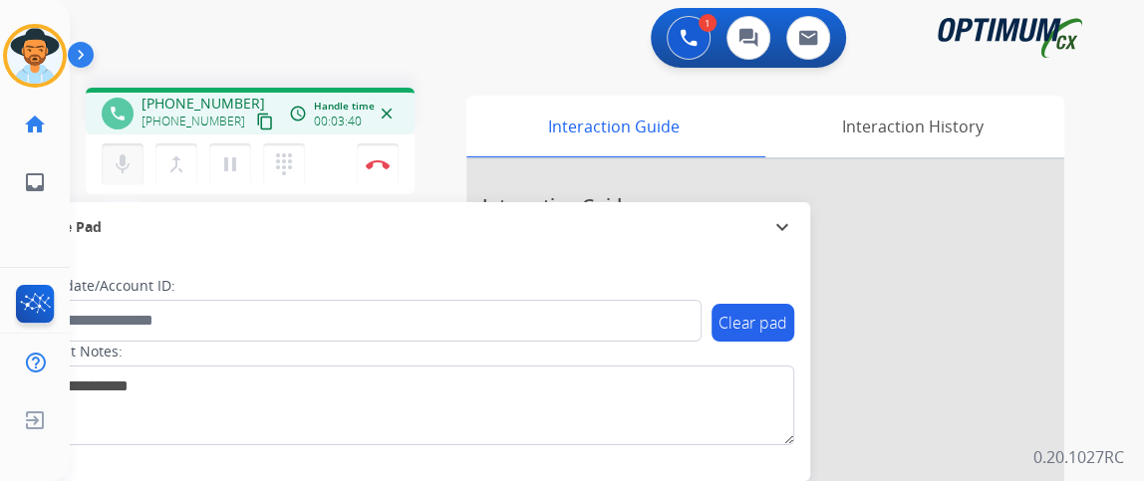
click at [130, 158] on mat-icon "mic" at bounding box center [123, 164] width 24 height 24
click at [395, 155] on button "Disconnect" at bounding box center [378, 164] width 42 height 42
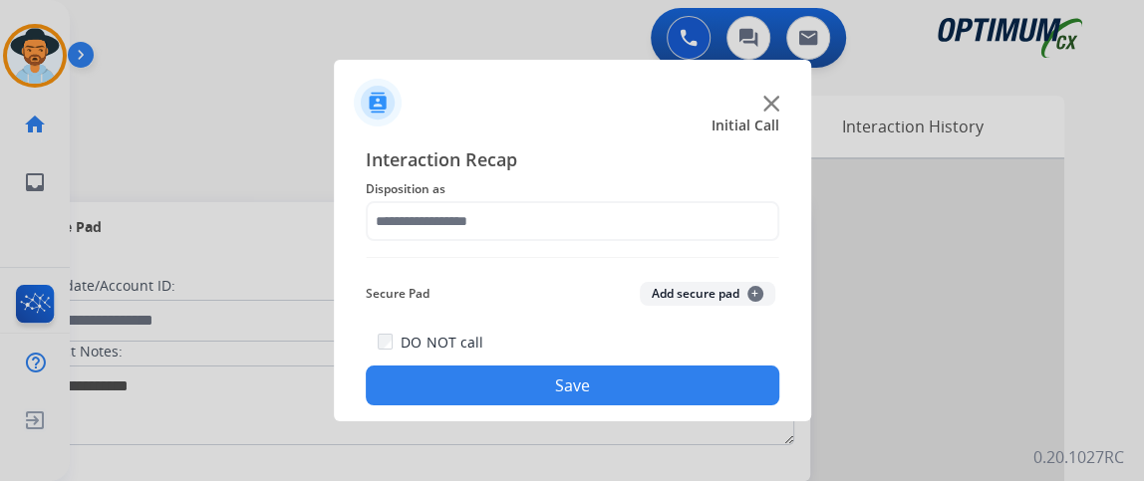
click at [551, 199] on span "Disposition as" at bounding box center [573, 189] width 414 height 24
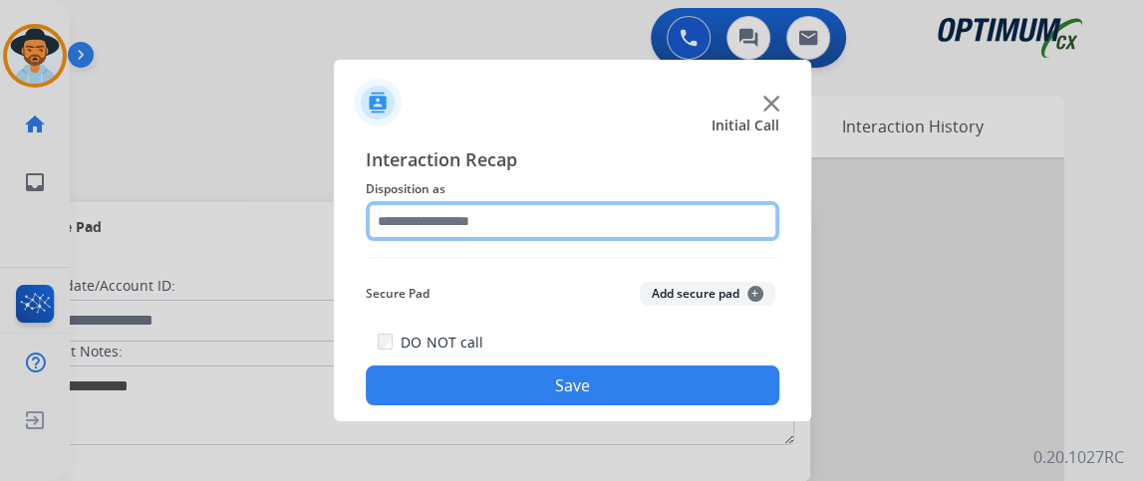
click at [562, 232] on input "text" at bounding box center [573, 221] width 414 height 40
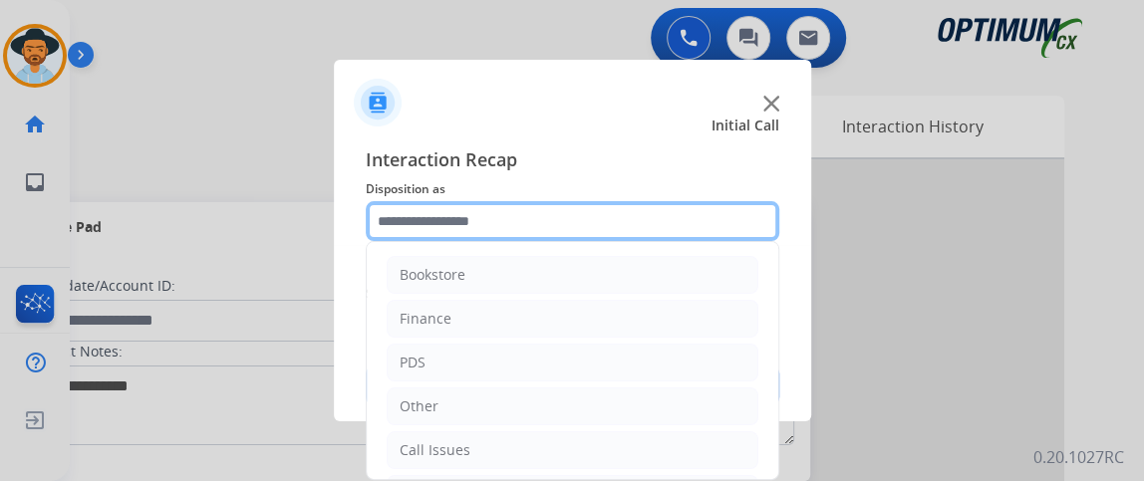
scroll to position [131, 0]
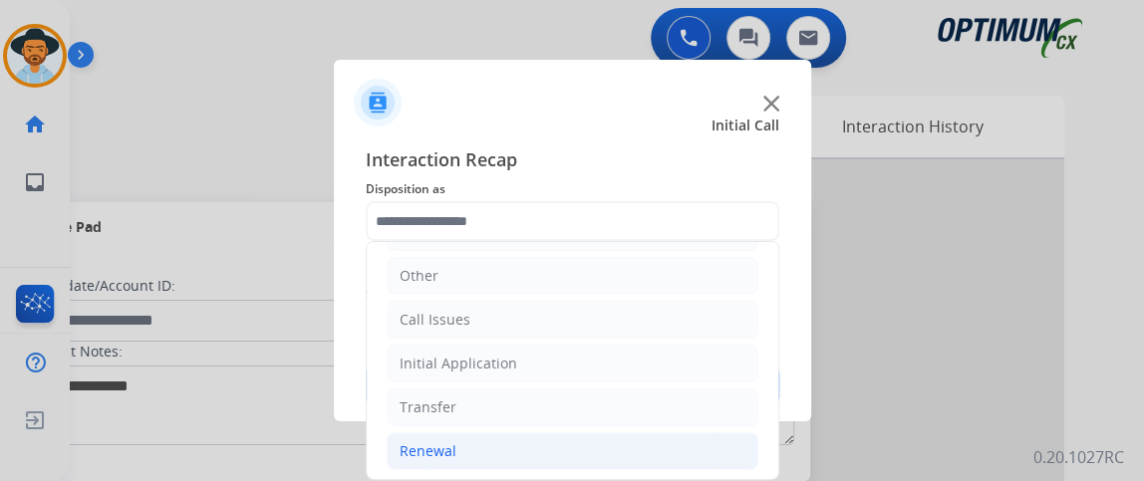
click at [657, 447] on li "Renewal" at bounding box center [573, 451] width 372 height 38
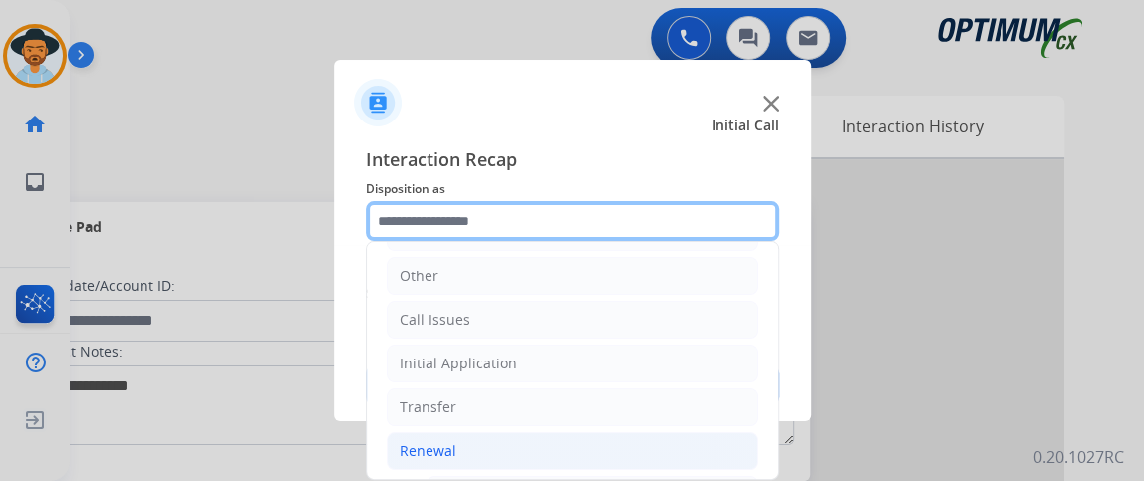
scroll to position [459, 0]
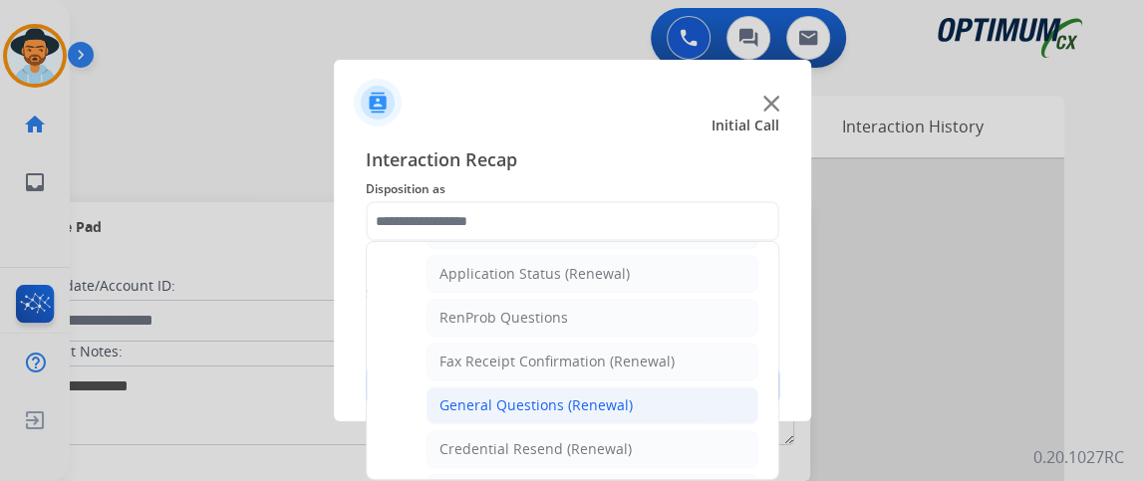
click at [698, 393] on li "General Questions (Renewal)" at bounding box center [592, 406] width 332 height 38
type input "**********"
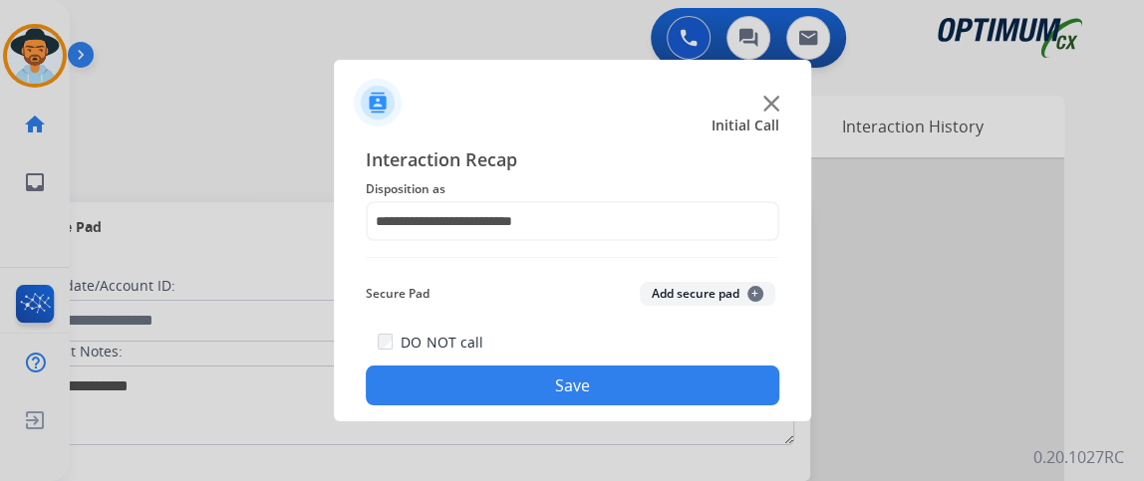
click at [697, 392] on button "Save" at bounding box center [573, 386] width 414 height 40
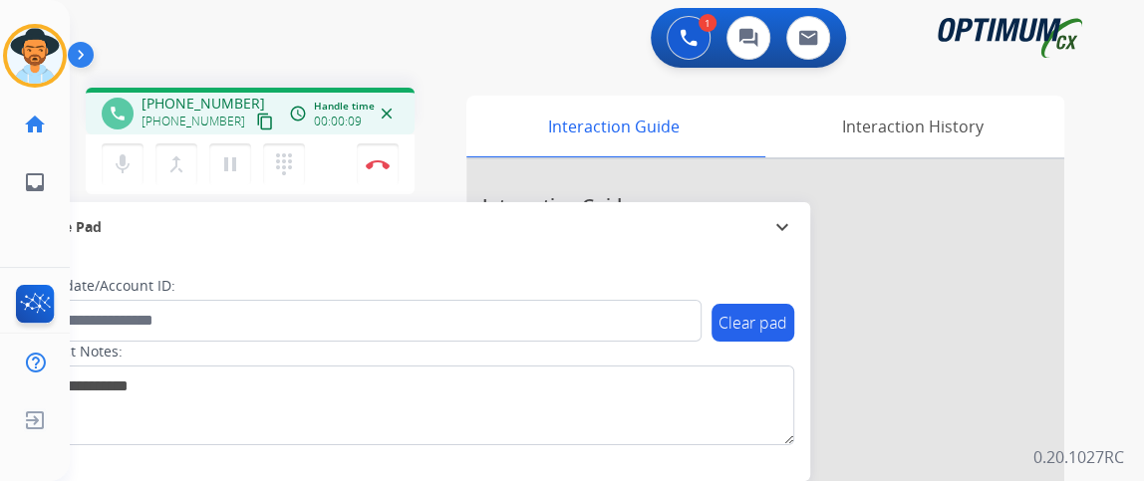
click at [256, 127] on mat-icon "content_copy" at bounding box center [265, 122] width 18 height 18
click at [131, 228] on div "Secure Pad" at bounding box center [410, 227] width 768 height 34
click at [131, 228] on div "phone [PHONE_NUMBER] [PHONE_NUMBER] content_copy access_time Call metrics Queue…" at bounding box center [583, 487] width 1026 height 831
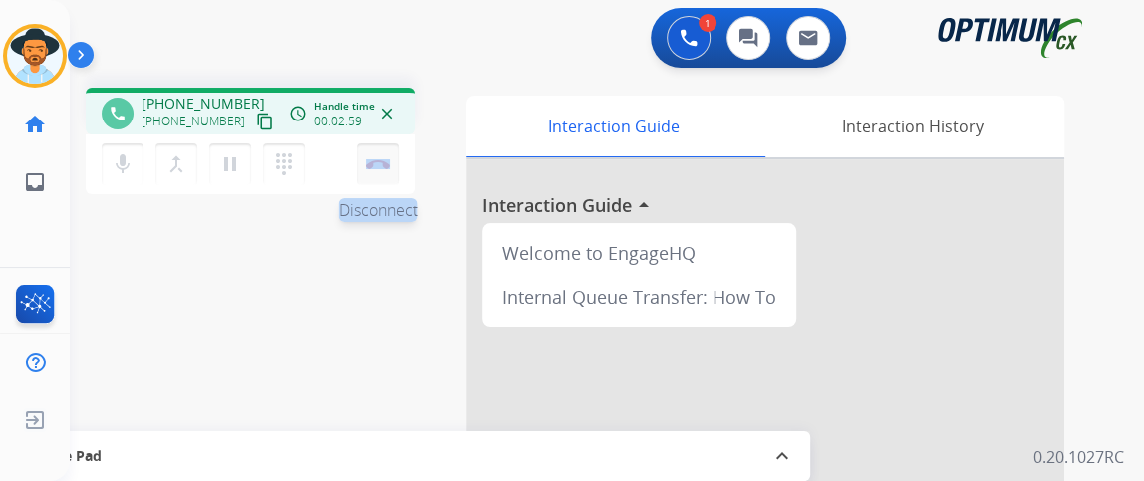
click at [370, 157] on button "Disconnect" at bounding box center [378, 164] width 42 height 42
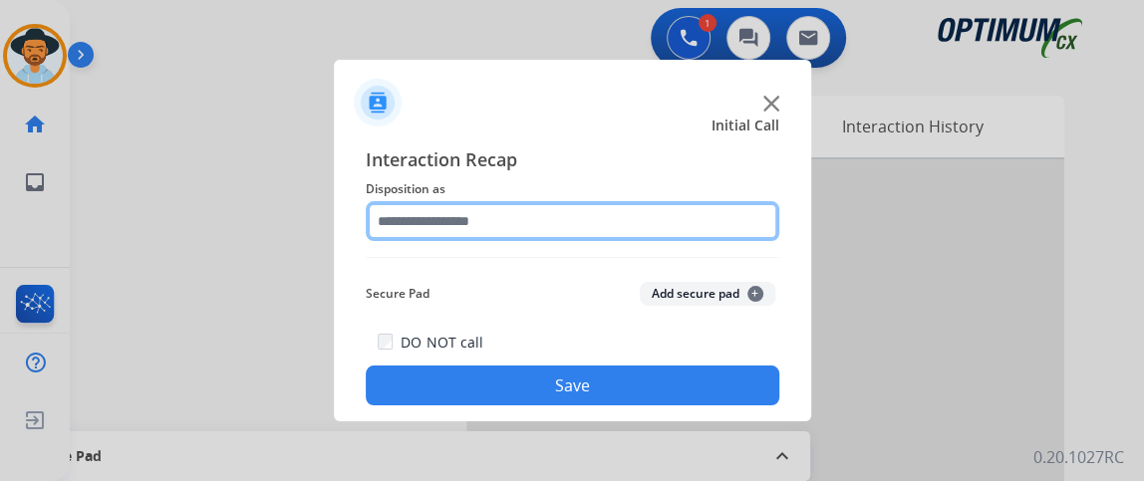
click at [596, 216] on input "text" at bounding box center [573, 221] width 414 height 40
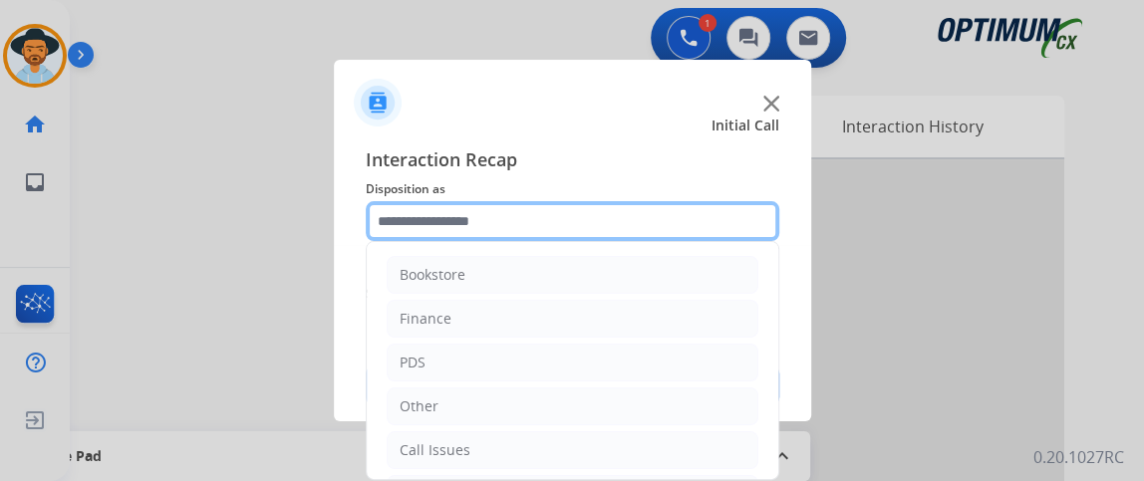
scroll to position [131, 0]
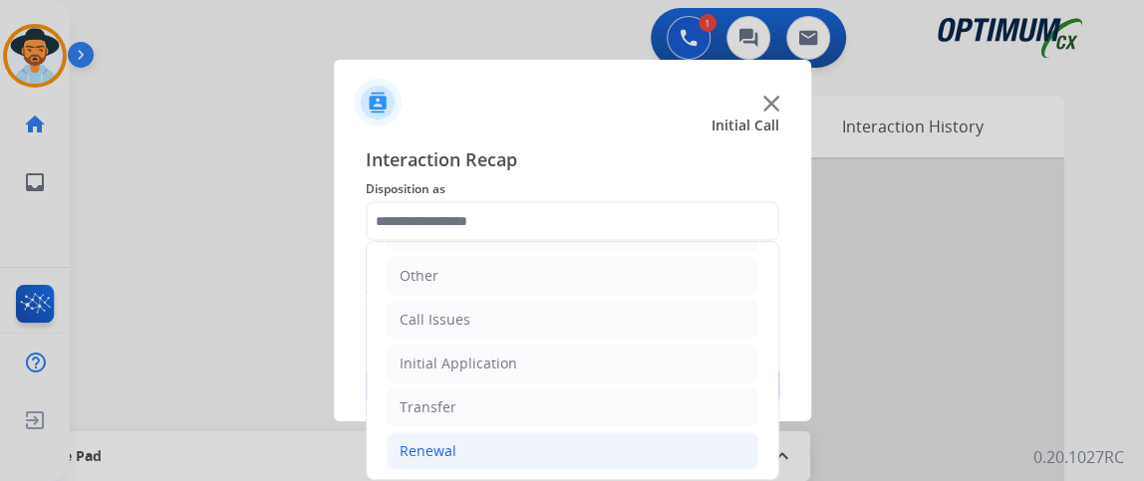
click at [609, 451] on li "Renewal" at bounding box center [573, 451] width 372 height 38
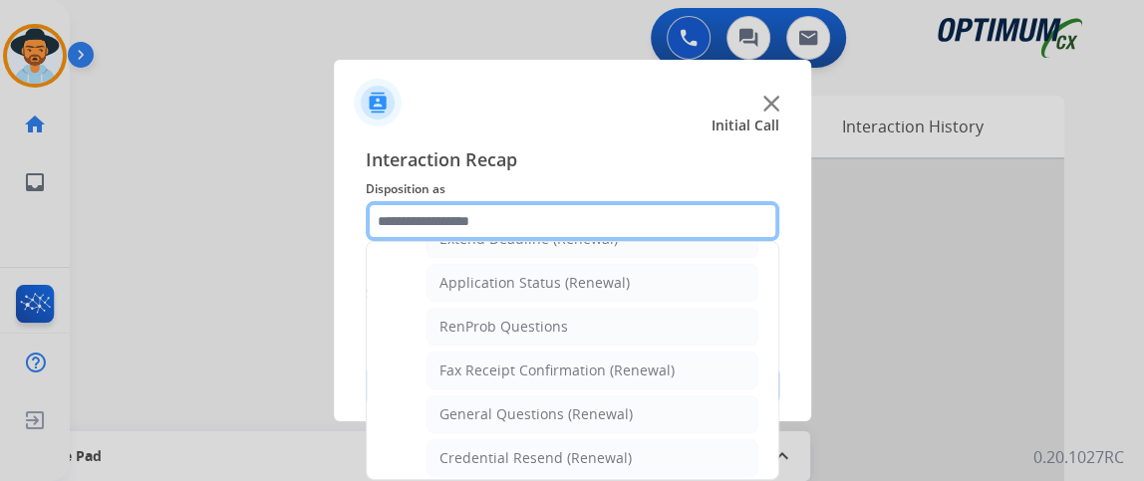
scroll to position [453, 0]
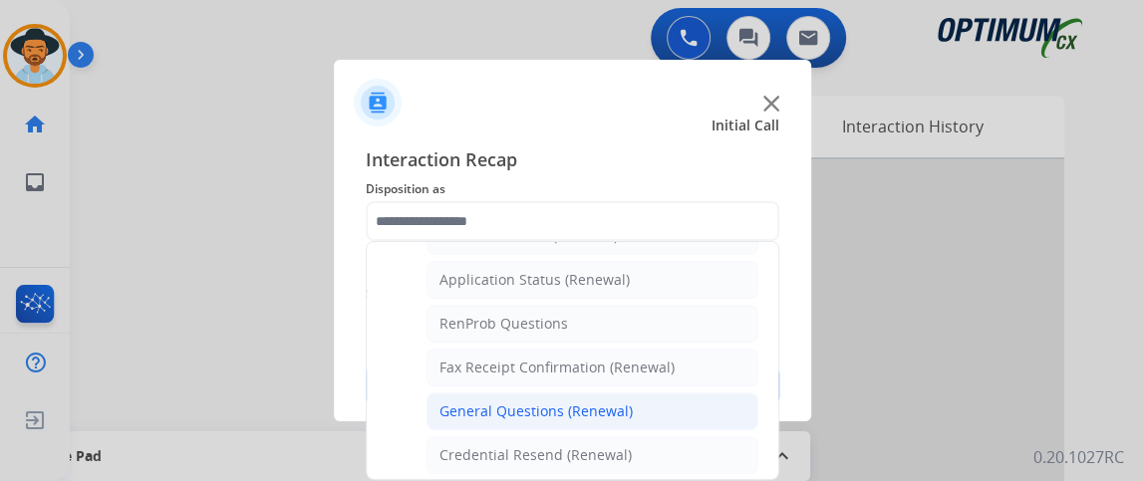
click at [711, 403] on li "General Questions (Renewal)" at bounding box center [592, 412] width 332 height 38
type input "**********"
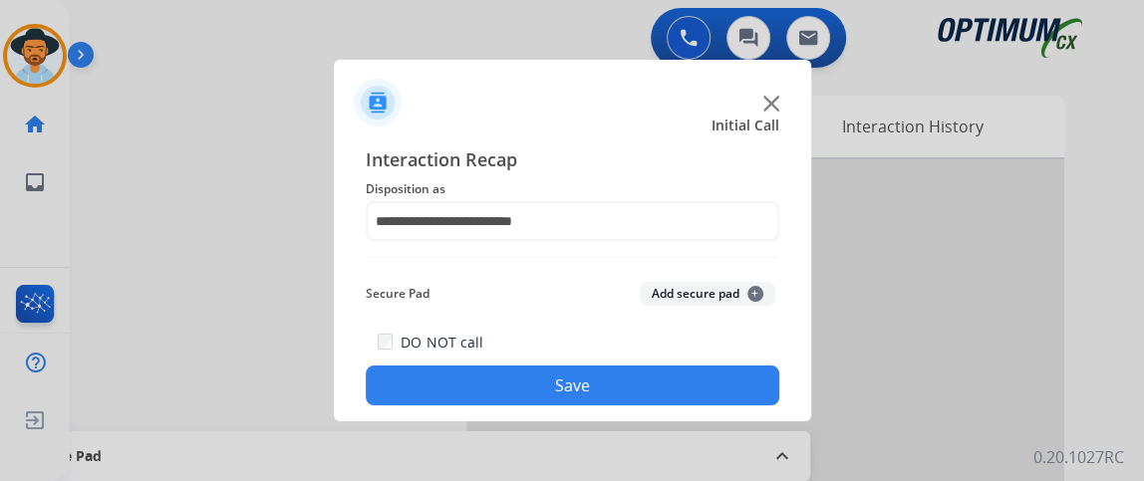
click at [707, 398] on button "Save" at bounding box center [573, 386] width 414 height 40
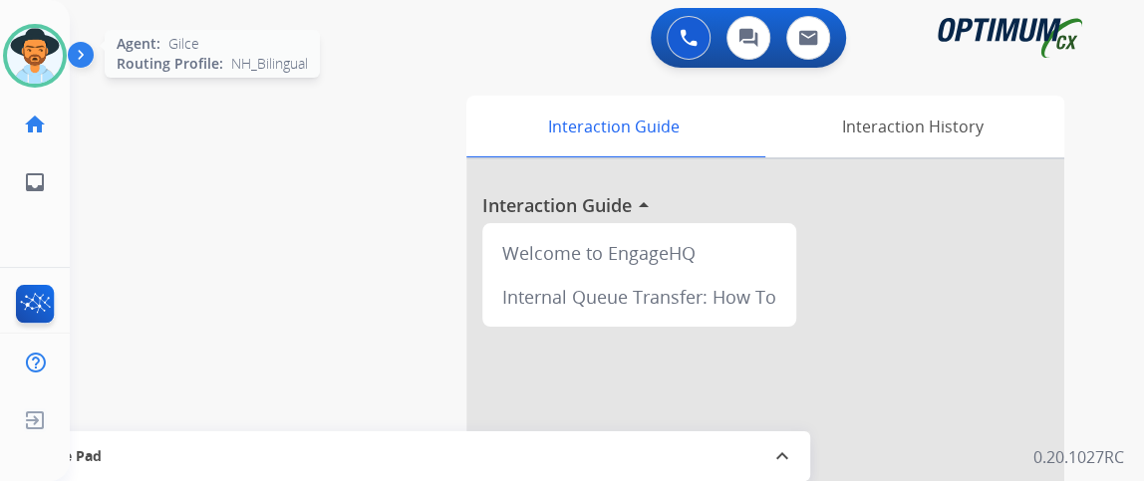
click at [22, 53] on img at bounding box center [35, 56] width 56 height 56
click at [22, 51] on img at bounding box center [35, 56] width 56 height 56
